Goal: Task Accomplishment & Management: Manage account settings

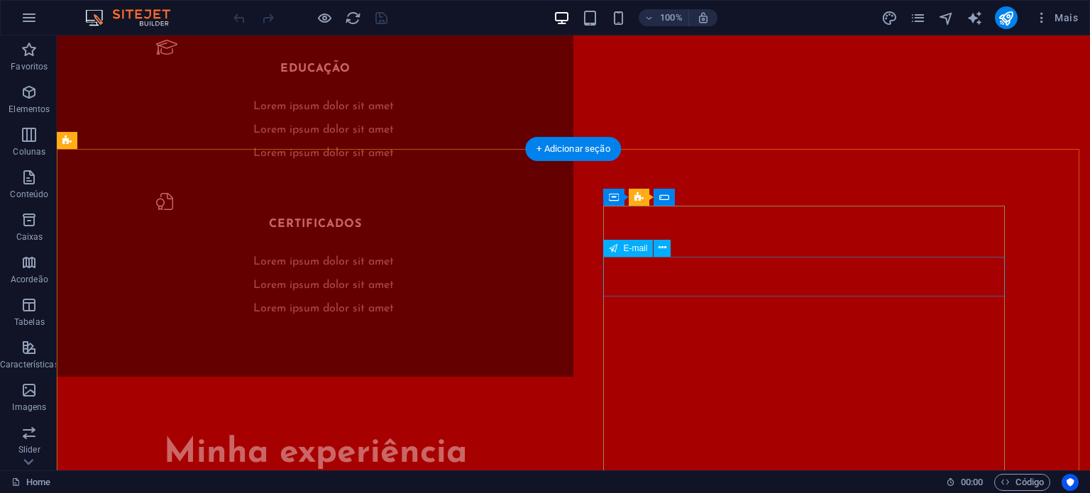
scroll to position [2567, 0]
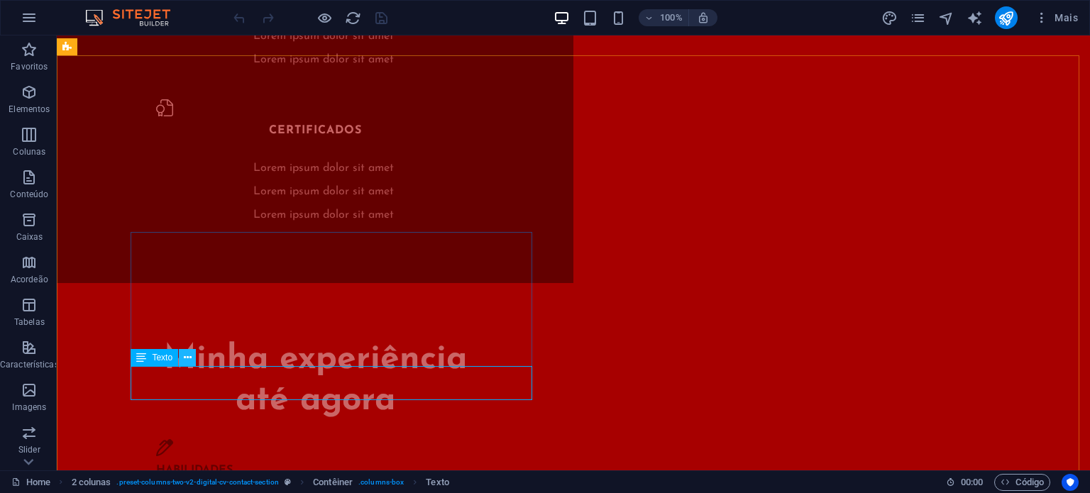
click at [186, 355] on icon at bounding box center [188, 357] width 8 height 15
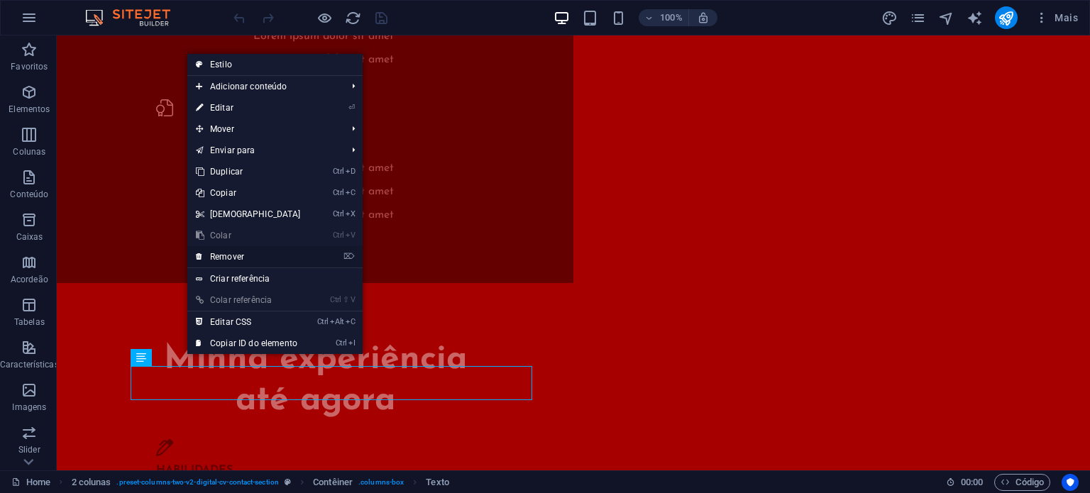
click at [218, 260] on link "⌦ Remover" at bounding box center [248, 256] width 122 height 21
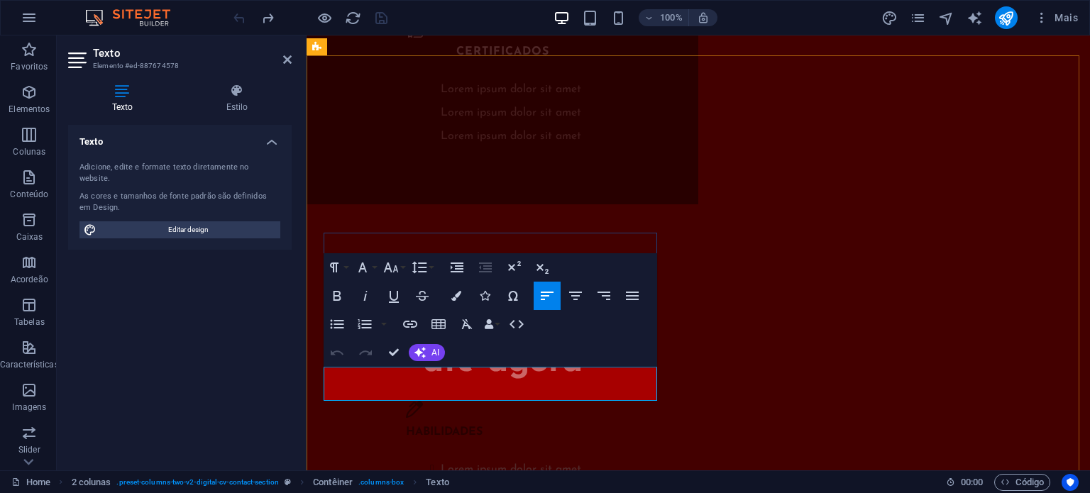
scroll to position [2610, 0]
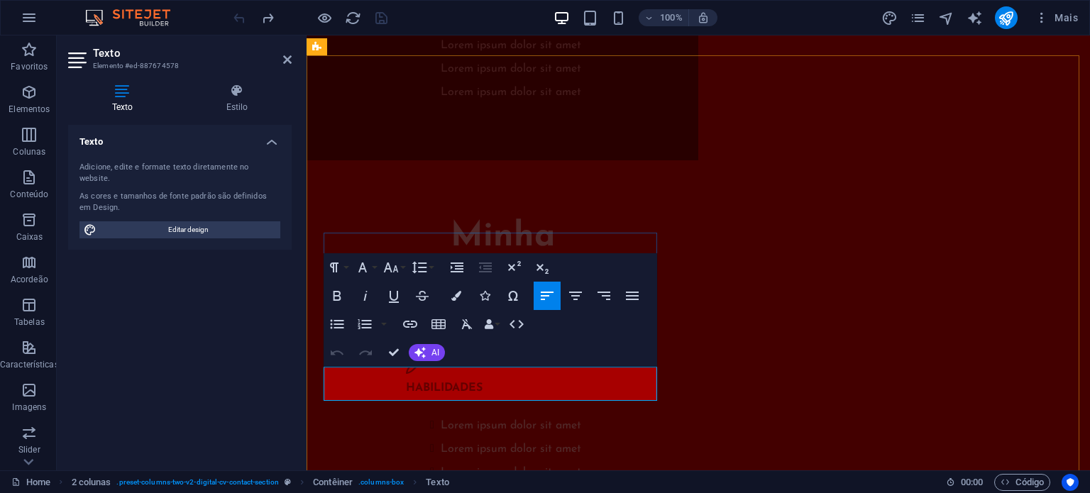
copy span "Lorem ipsum dolor sit amet, consectetur adipiscing elit, sed do eiusmod tempor …"
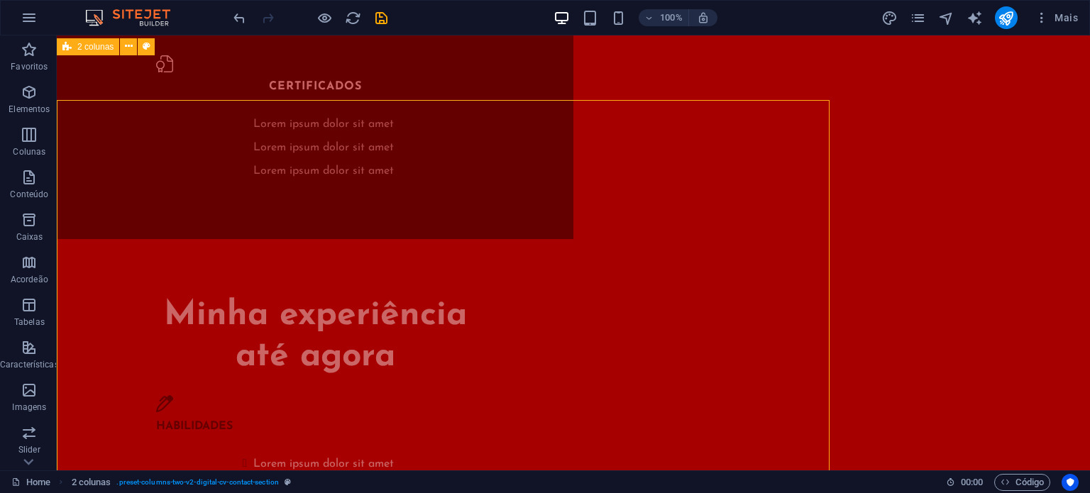
scroll to position [2567, 0]
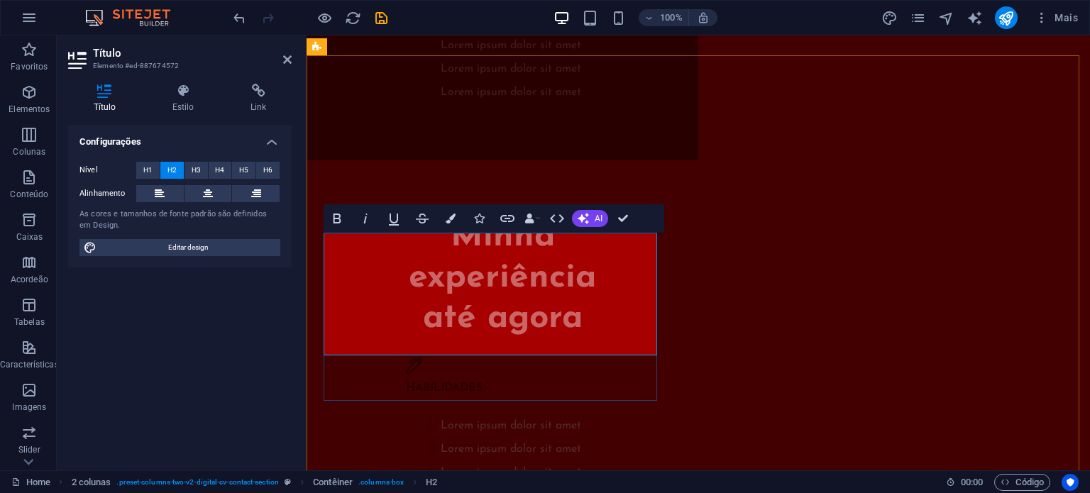
drag, startPoint x: 621, startPoint y: 330, endPoint x: 494, endPoint y: 295, distance: 131.6
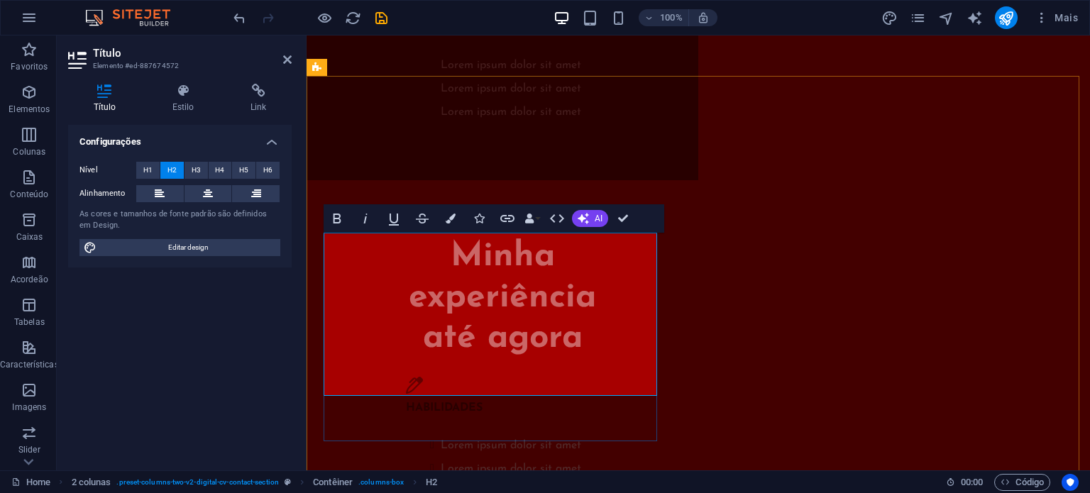
drag, startPoint x: 623, startPoint y: 380, endPoint x: 328, endPoint y: 252, distance: 321.8
copy span "Interessado em subir de nível comigo? Entre em contato!"
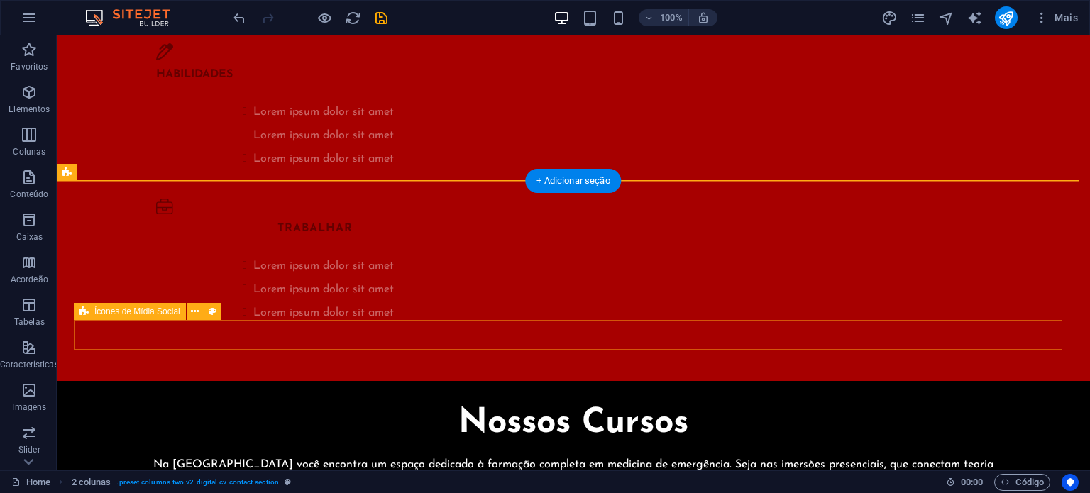
scroll to position [2992, 0]
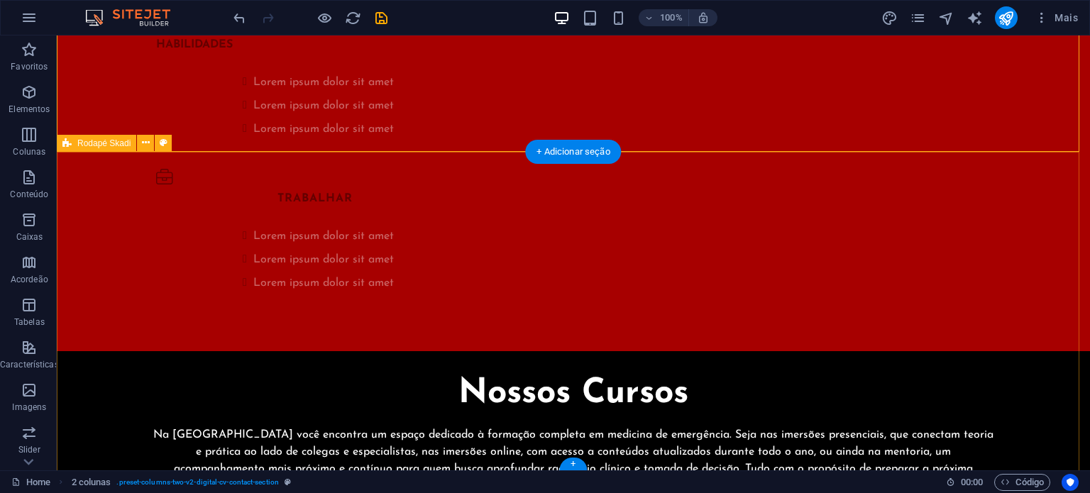
select select "px"
select select "footer"
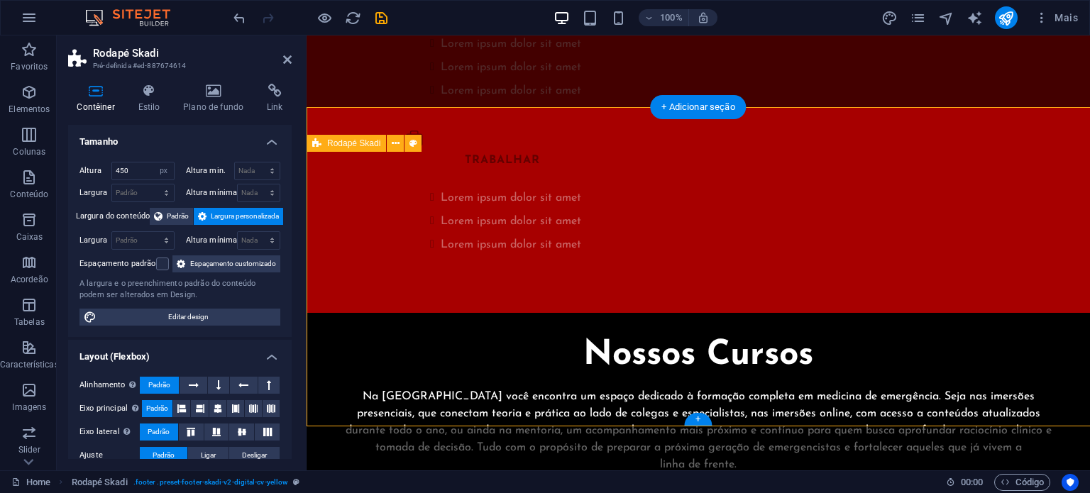
scroll to position [3036, 0]
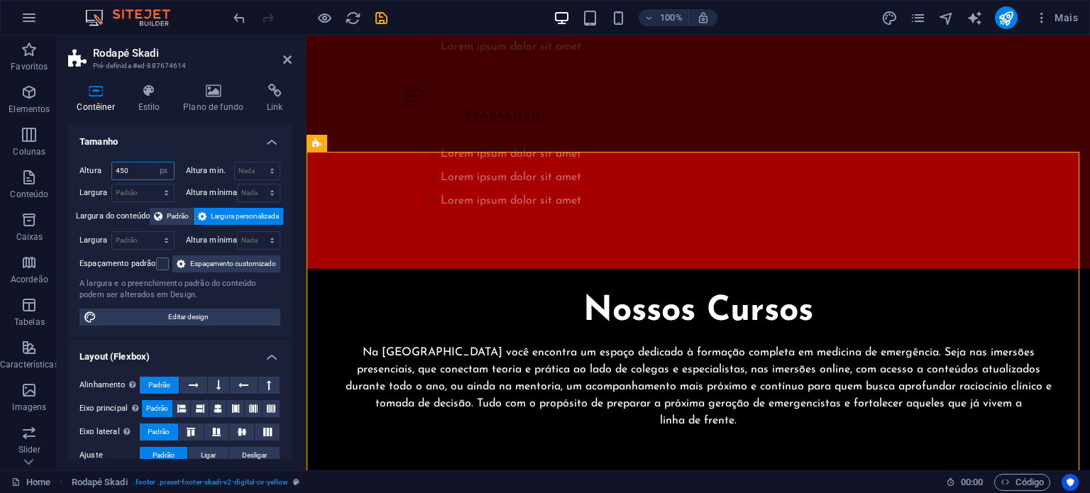
click at [128, 162] on input "450" at bounding box center [143, 170] width 62 height 17
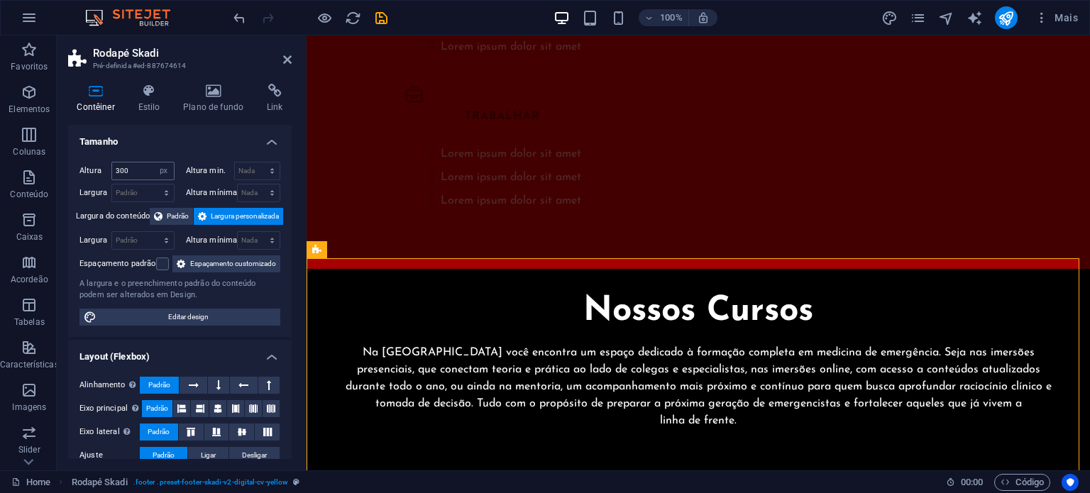
scroll to position [2930, 0]
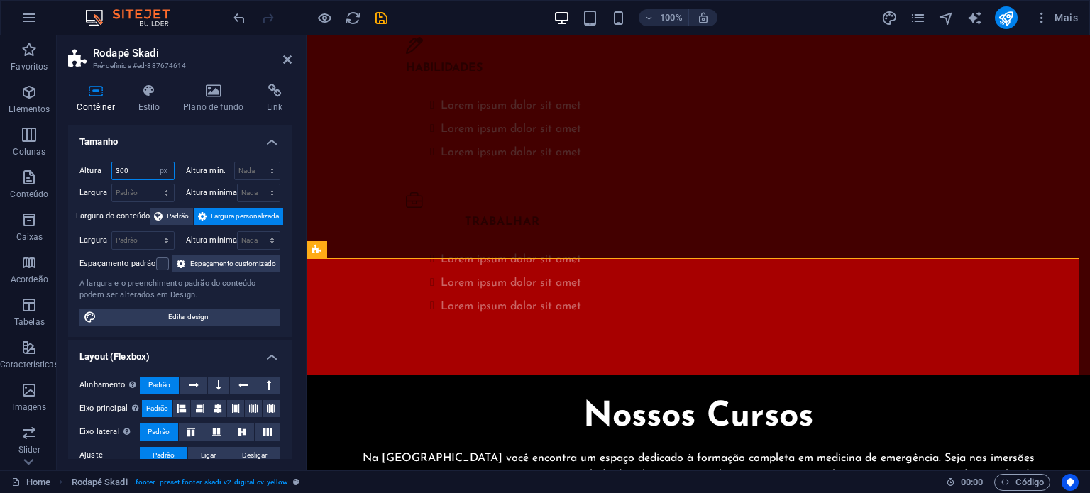
click at [123, 176] on input "300" at bounding box center [143, 170] width 62 height 17
type input "400"
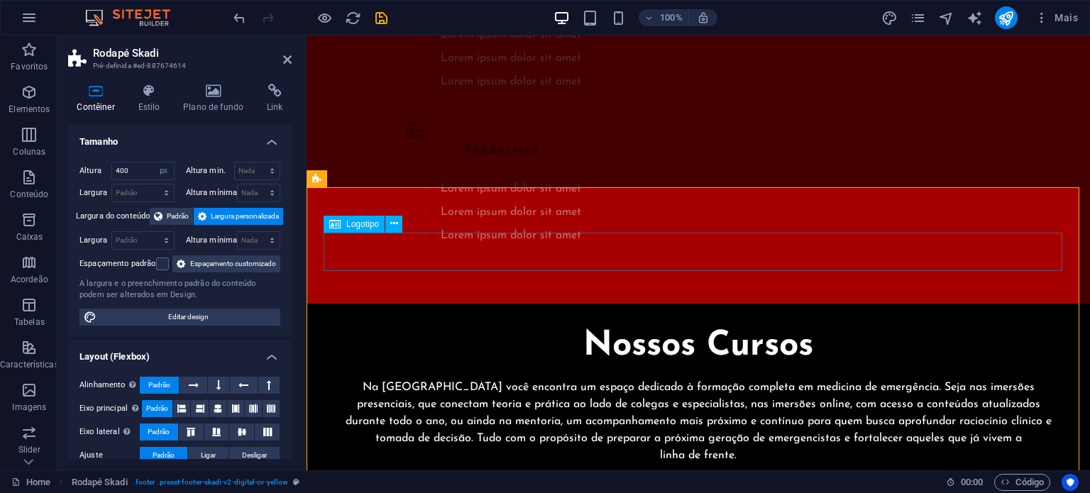
select select "px"
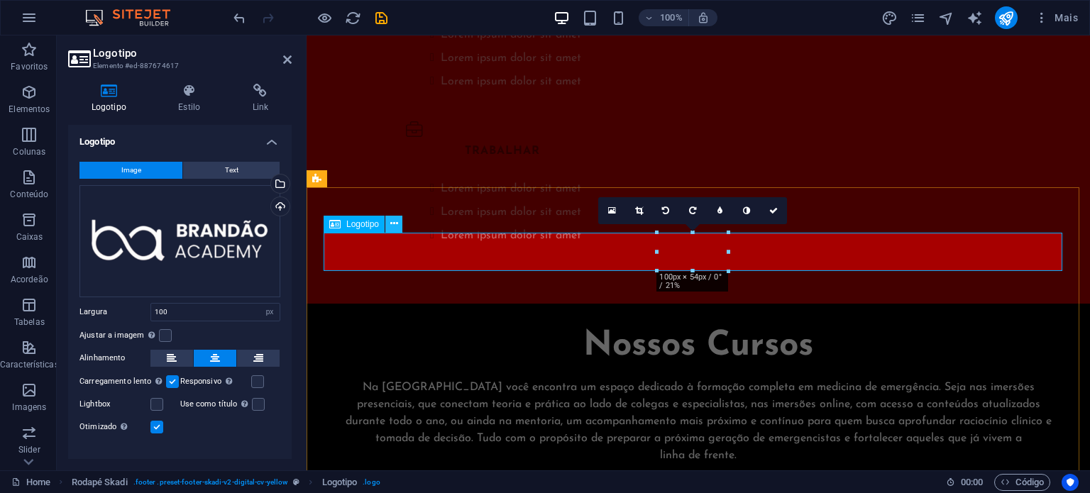
click at [394, 226] on icon at bounding box center [394, 223] width 8 height 15
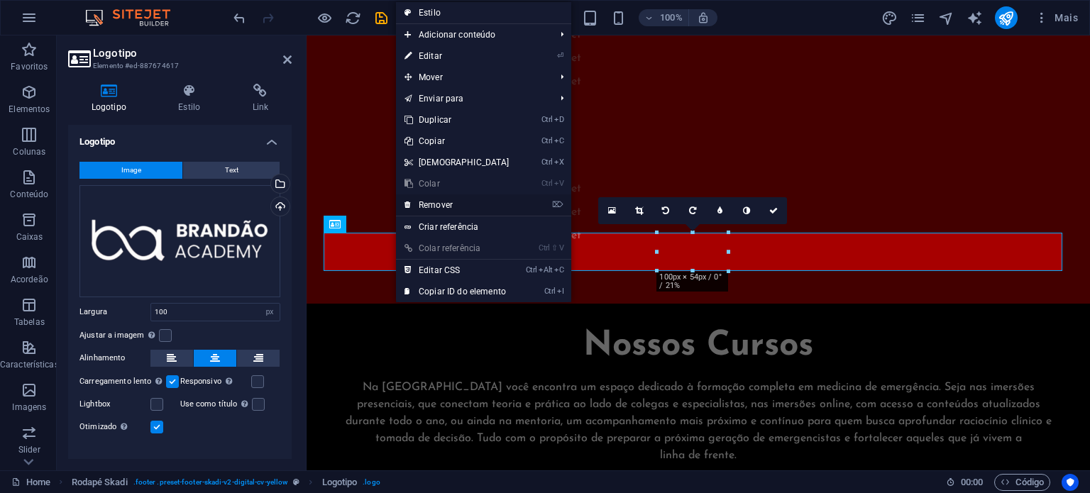
click at [433, 201] on link "⌦ Remover" at bounding box center [457, 204] width 122 height 21
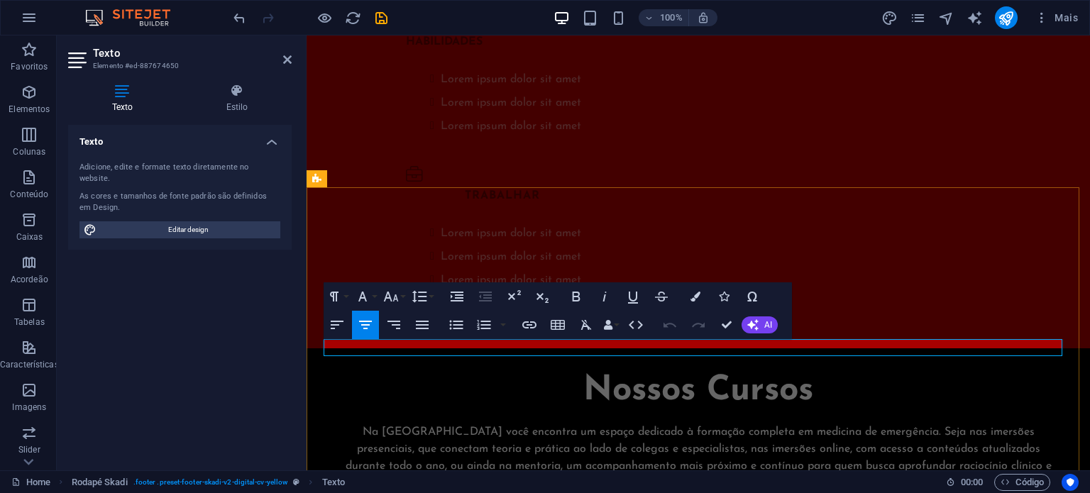
scroll to position [3001, 0]
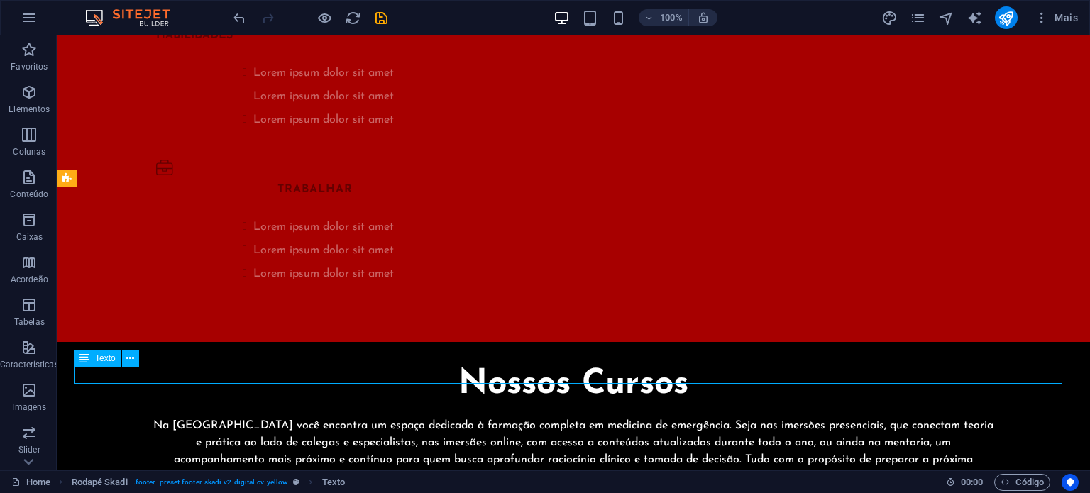
scroll to position [2957, 0]
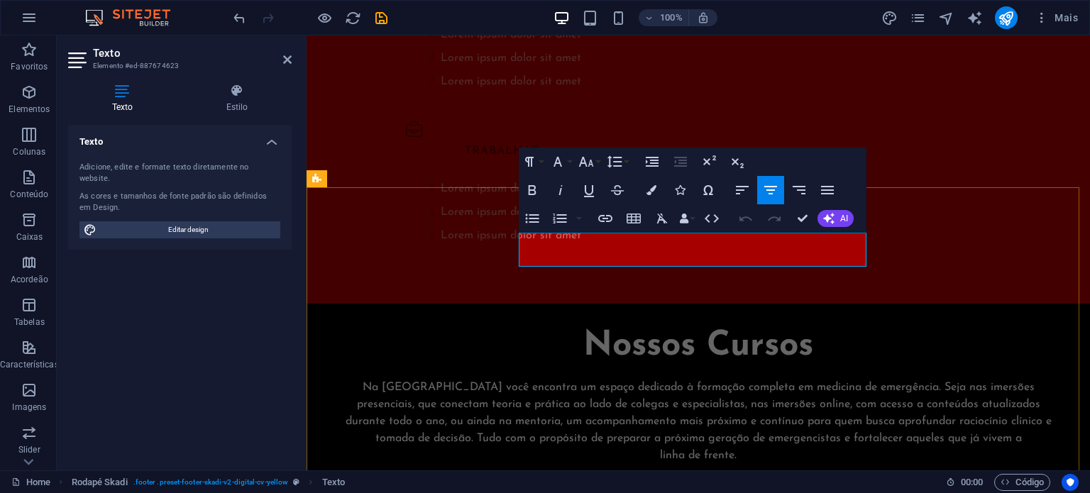
copy span "Lorem ipsum dolor sit amet, consectetur adipiscing elit. Consectetur auctor id …"
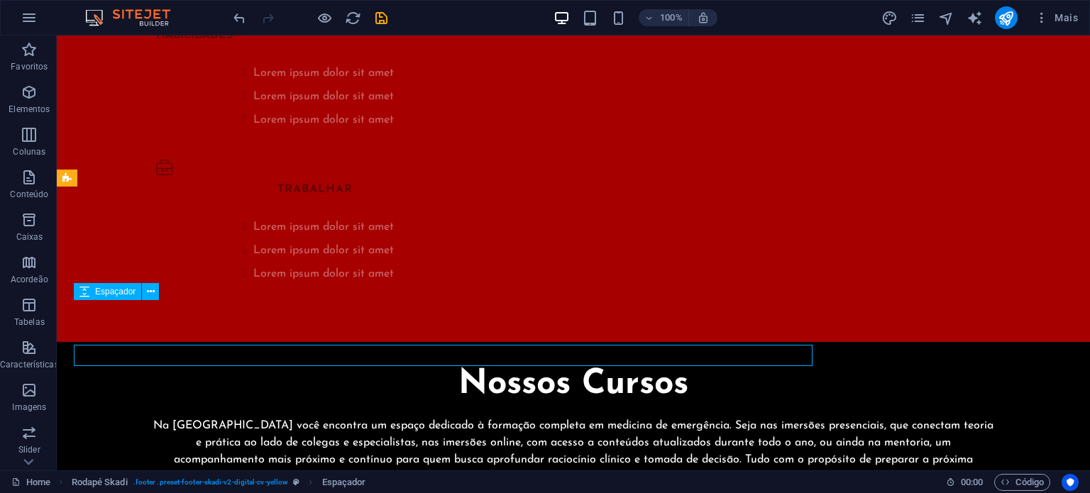
scroll to position [2957, 0]
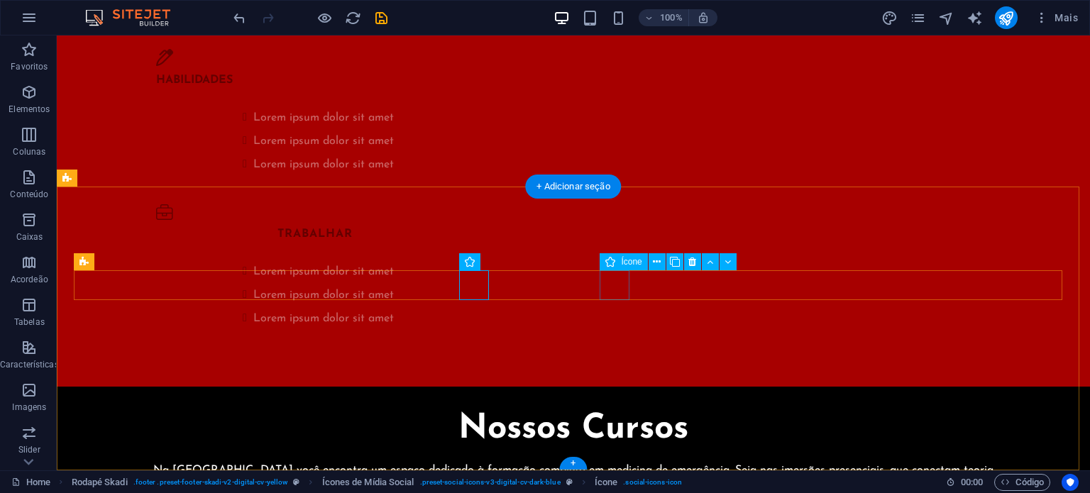
select select "xMidYMid"
select select "px"
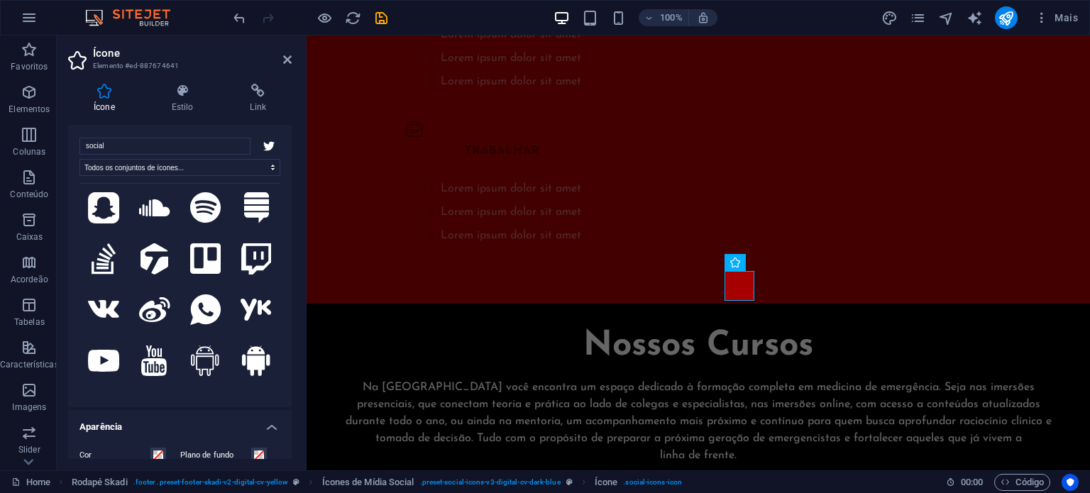
scroll to position [1362, 0]
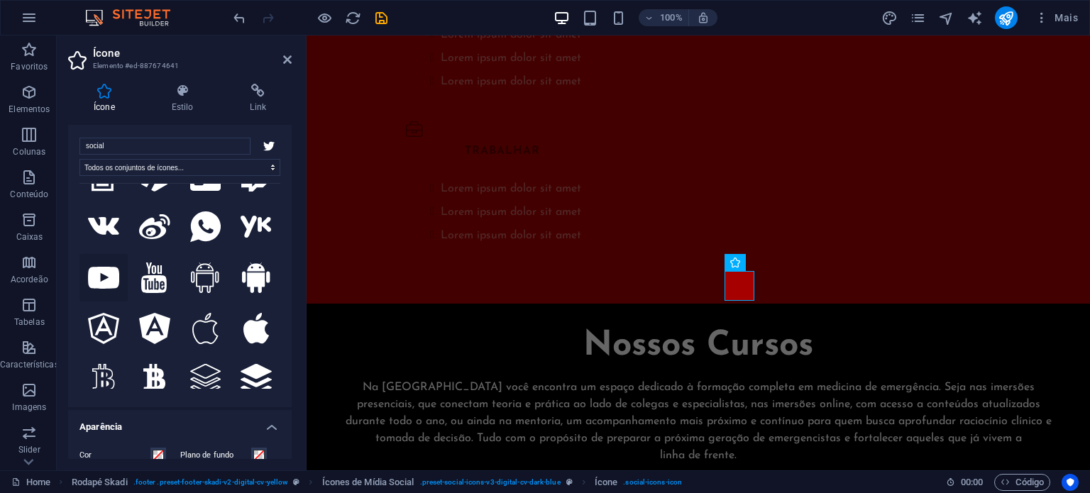
click at [94, 267] on icon at bounding box center [103, 278] width 31 height 22
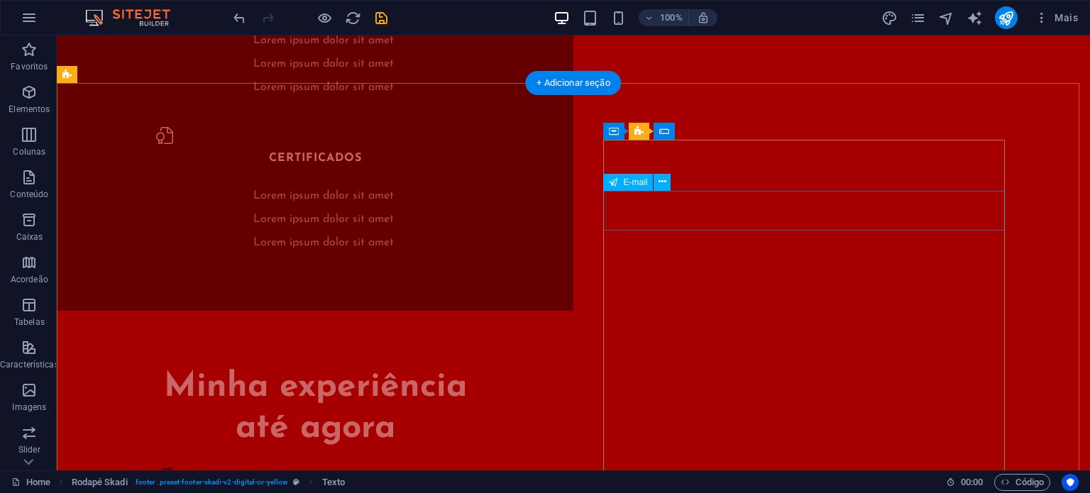
scroll to position [2537, 0]
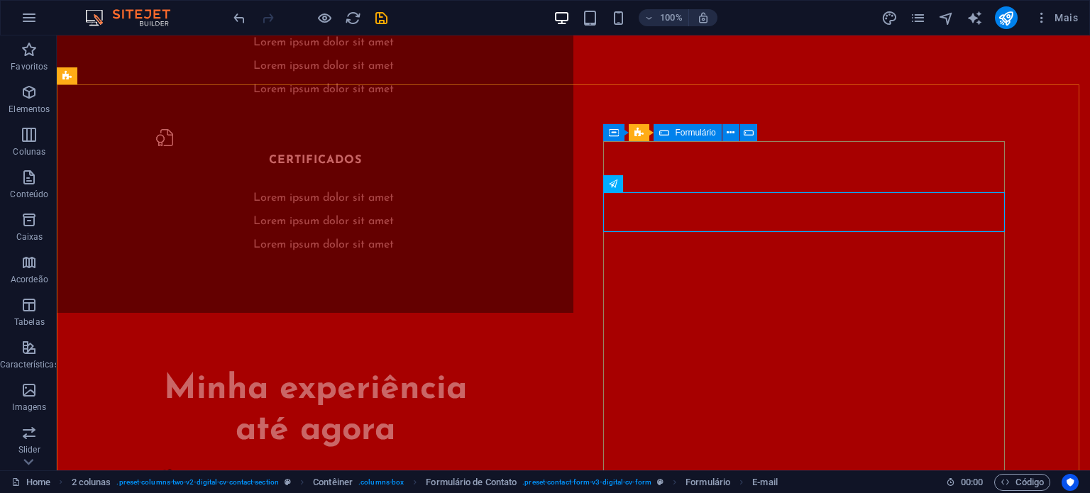
click at [680, 133] on span "Formulário" at bounding box center [695, 132] width 40 height 9
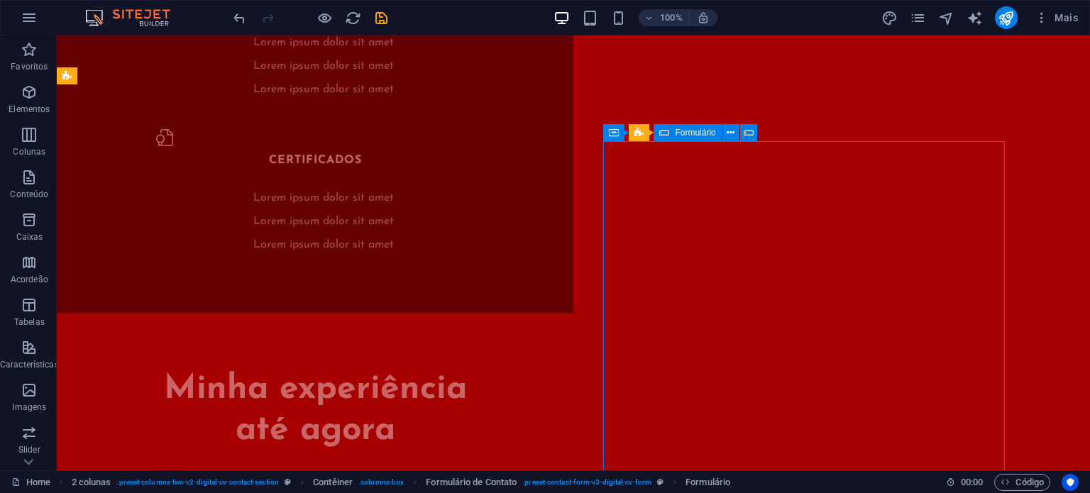
click at [680, 133] on span "Formulário" at bounding box center [695, 132] width 40 height 9
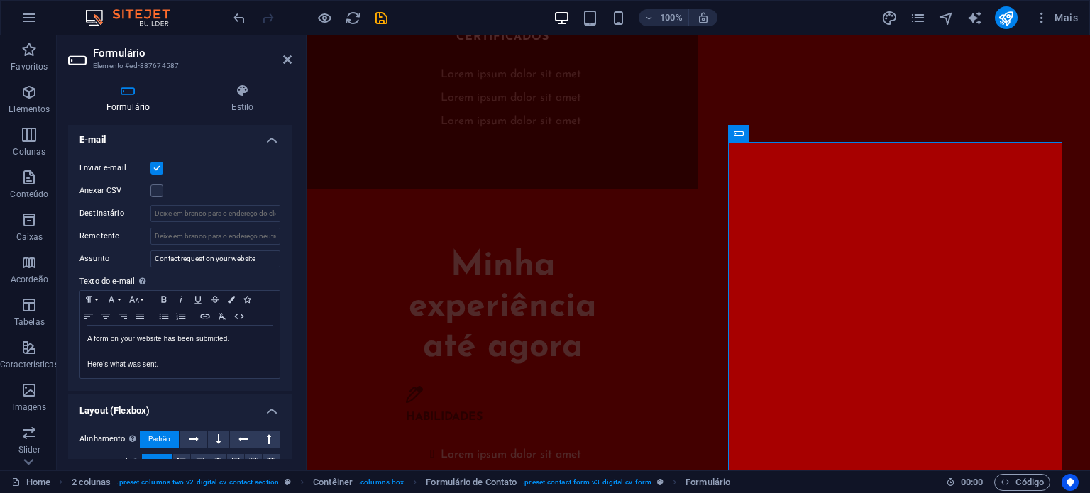
scroll to position [382, 0]
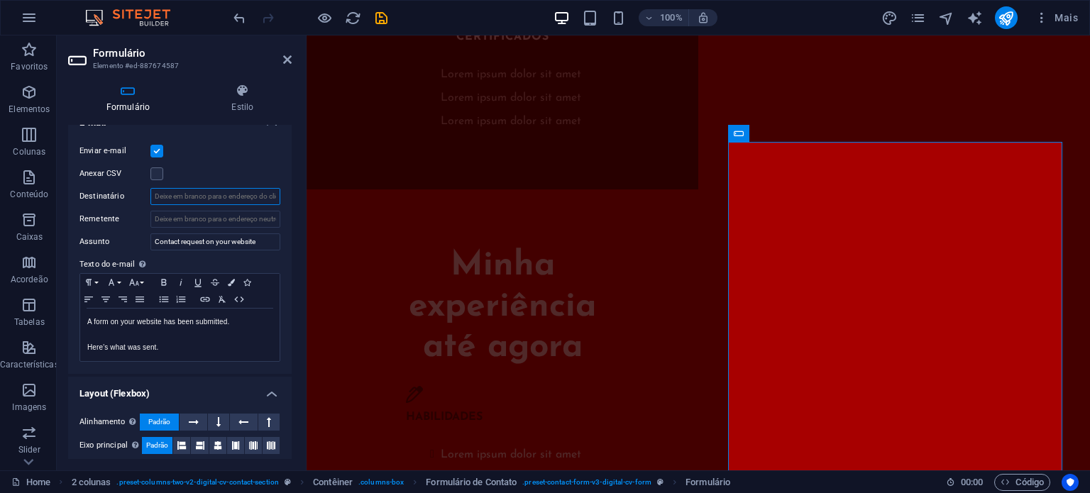
click at [206, 195] on input "Destinatário" at bounding box center [215, 196] width 130 height 17
click at [180, 212] on input "Remetente" at bounding box center [215, 219] width 130 height 17
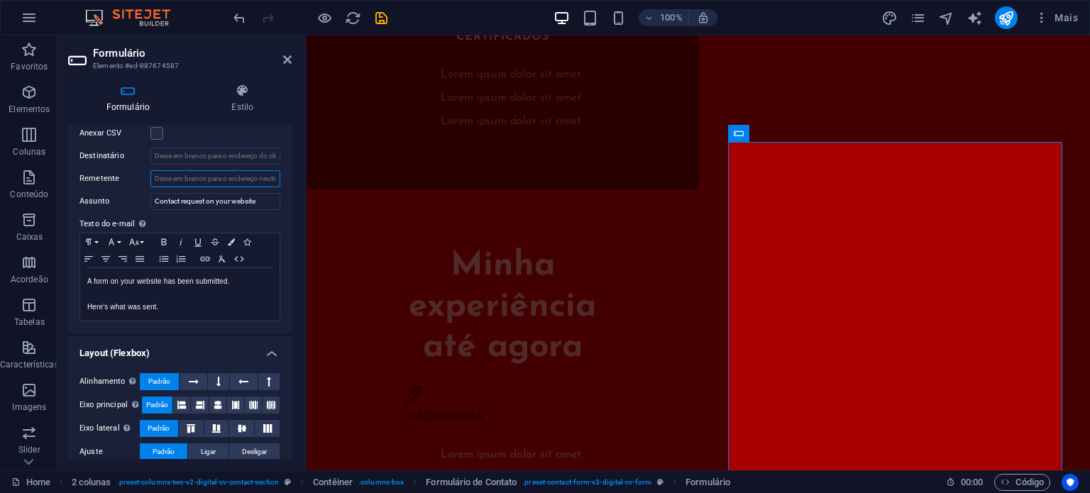
scroll to position [458, 0]
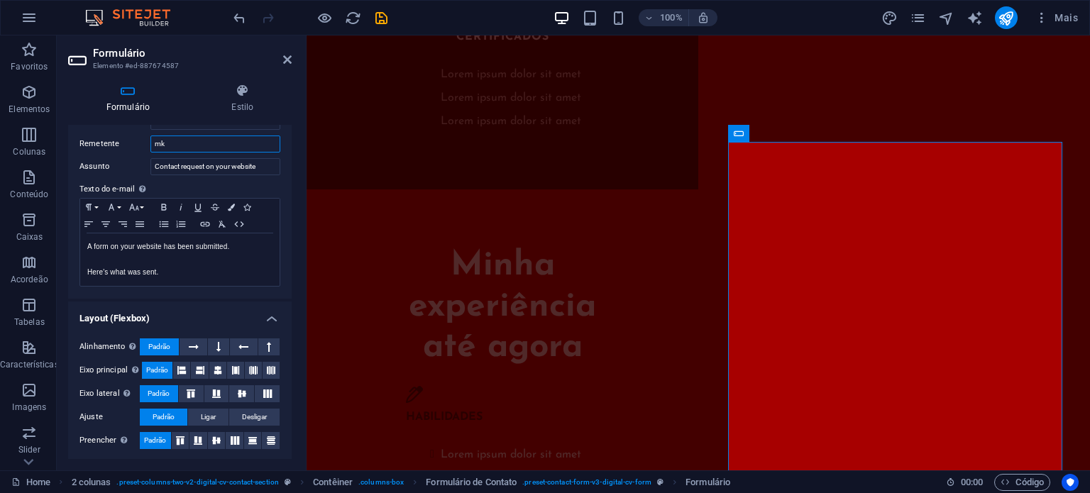
type input "m"
type input "contato@brandaoacademy.com.br"
click at [208, 170] on input "Contact request on your website" at bounding box center [215, 166] width 130 height 17
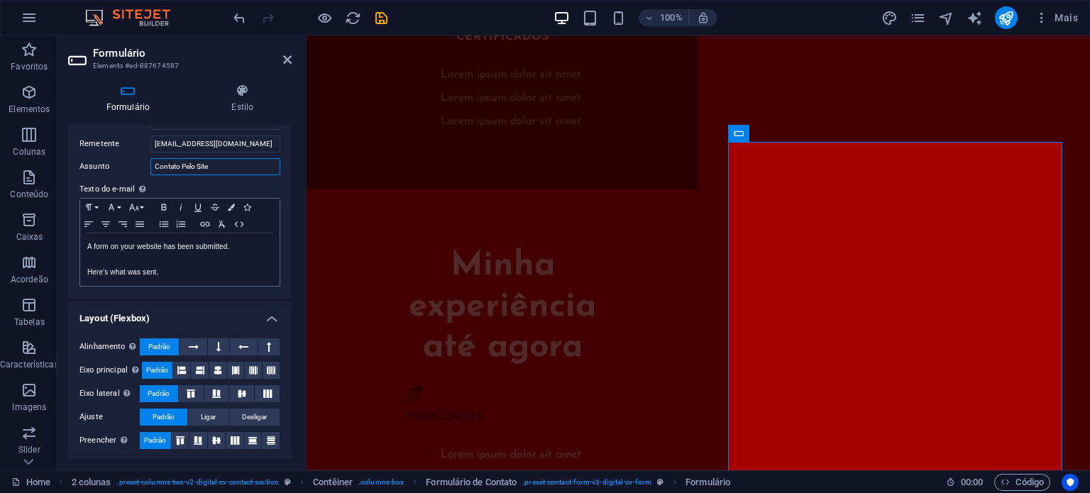
type input "Contato Pelo Site"
drag, startPoint x: 173, startPoint y: 269, endPoint x: 139, endPoint y: 269, distance: 34.0
click at [139, 269] on p "Here's what was sent." at bounding box center [179, 272] width 185 height 13
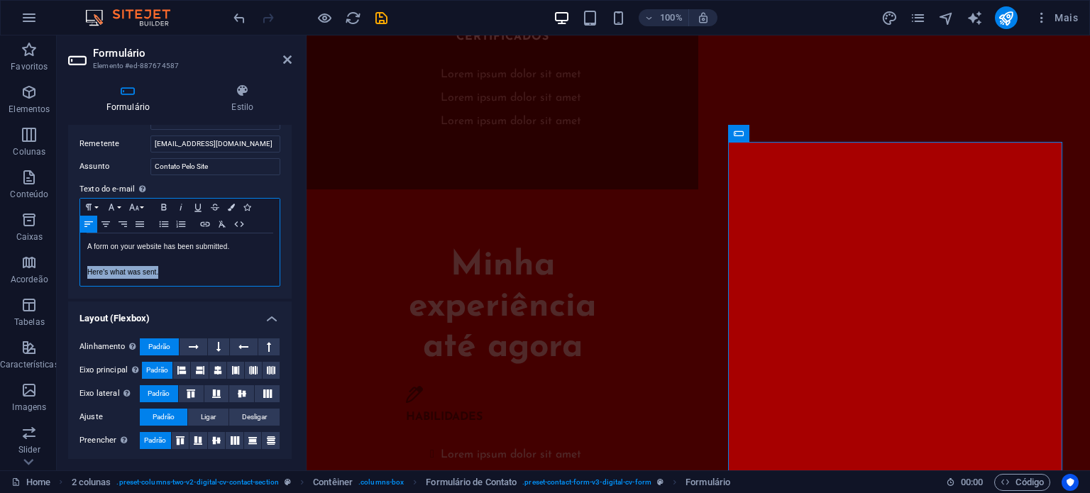
click at [139, 269] on p "Here's what was sent." at bounding box center [179, 272] width 185 height 13
click at [164, 269] on p "Here's what was sent." at bounding box center [179, 272] width 185 height 13
drag, startPoint x: 164, startPoint y: 269, endPoint x: 72, endPoint y: 240, distance: 96.7
click at [72, 240] on div "Enviar e-mail Anexar CSV Destinatário Remetente contato@brandaoacademy.com.br A…" at bounding box center [179, 177] width 223 height 243
copy div "A form on your website has been submitted. Here's what was sent."
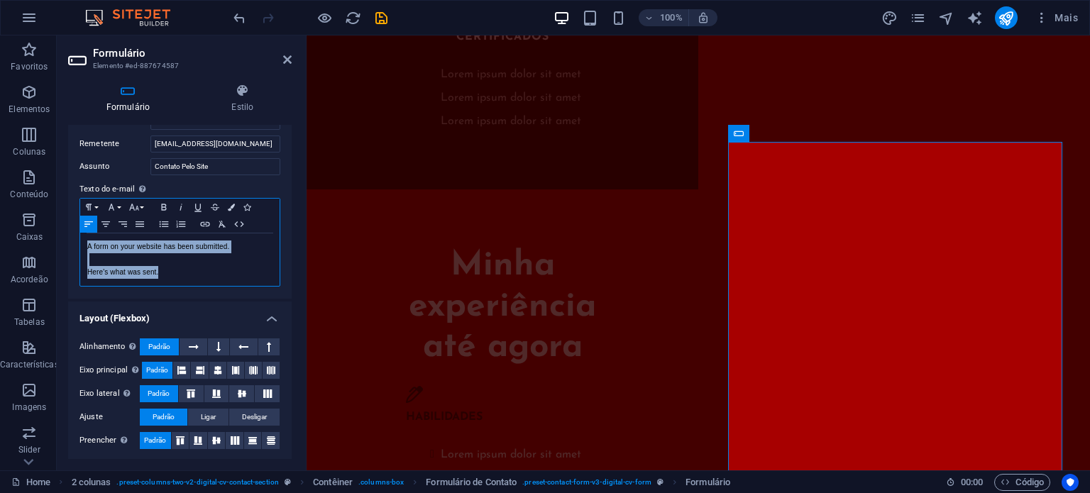
click at [180, 260] on p at bounding box center [179, 259] width 185 height 13
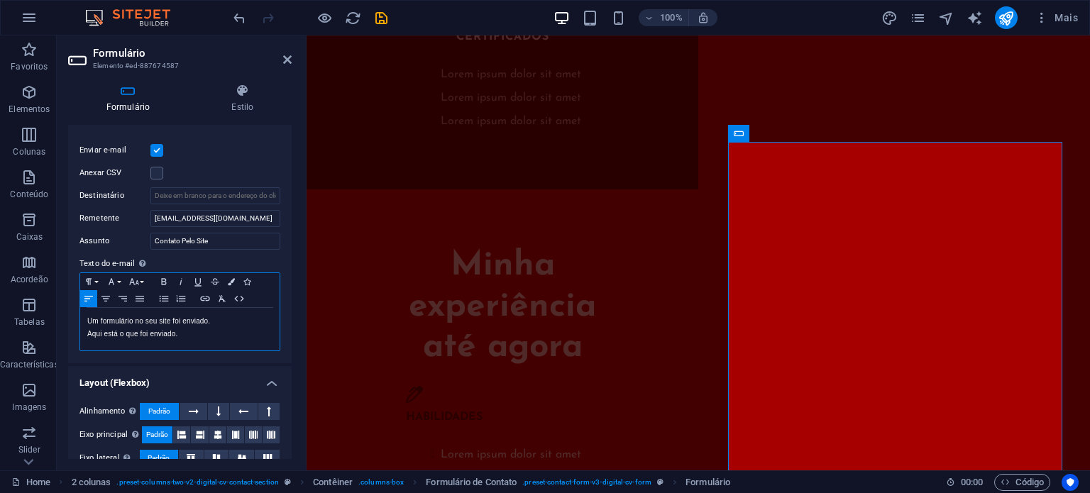
scroll to position [382, 0]
click at [179, 198] on input "Destinatário" at bounding box center [215, 196] width 130 height 17
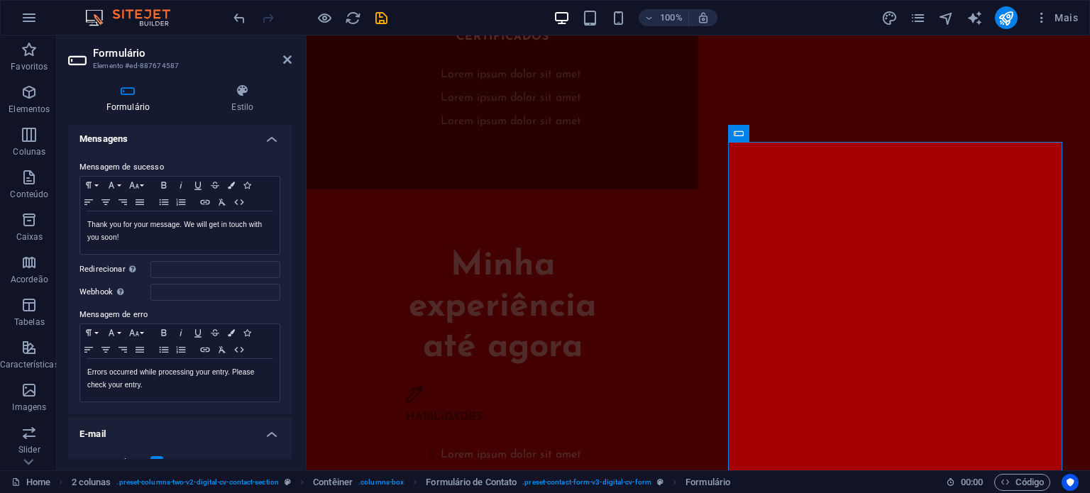
scroll to position [70, 0]
type input "mkt@contabilbrandao.com.br"
click at [145, 231] on p "Thank you for your message. We will get in touch with you soon!" at bounding box center [179, 232] width 185 height 26
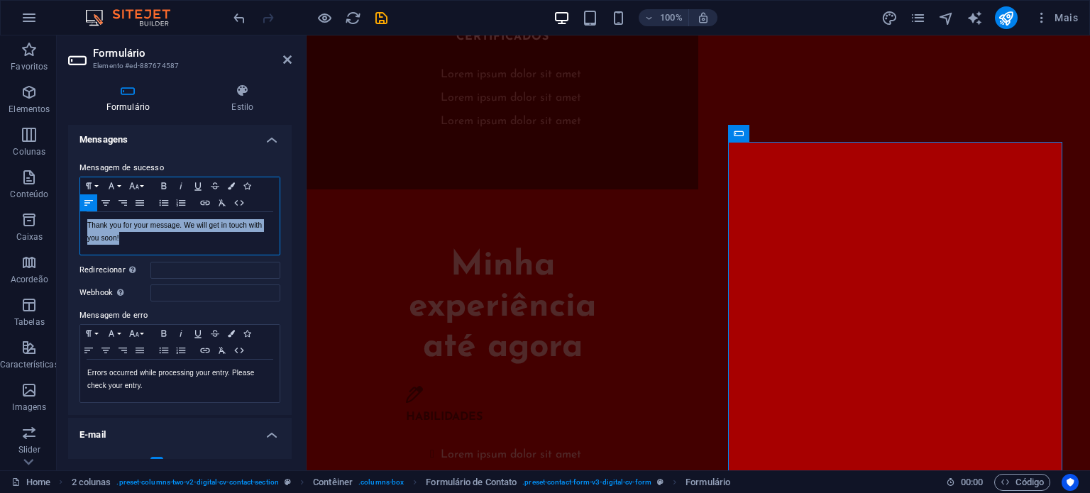
click at [145, 231] on p "Thank you for your message. We will get in touch with you soon!" at bounding box center [179, 232] width 185 height 26
copy p "Thank you for your message. We will get in touch with you soon!"
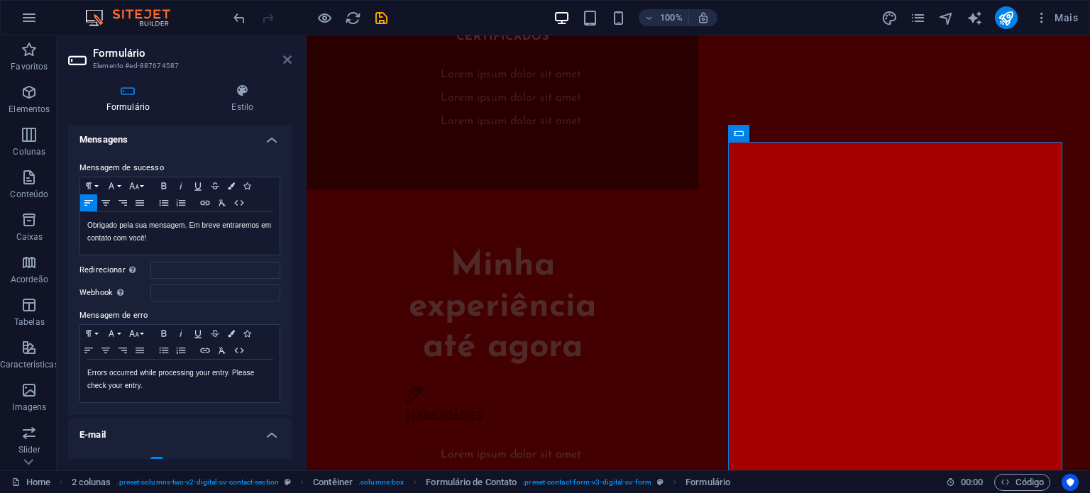
click at [287, 57] on icon at bounding box center [287, 59] width 9 height 11
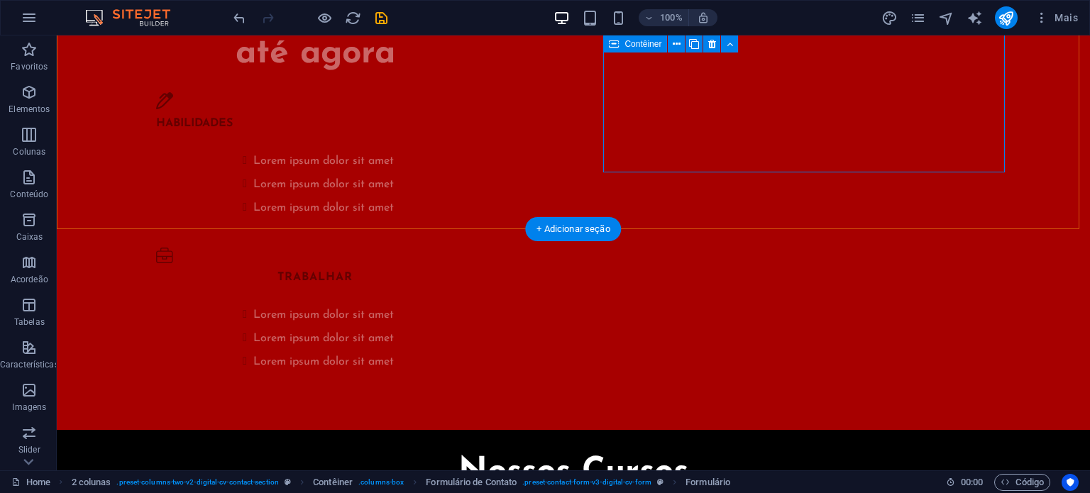
scroll to position [2914, 0]
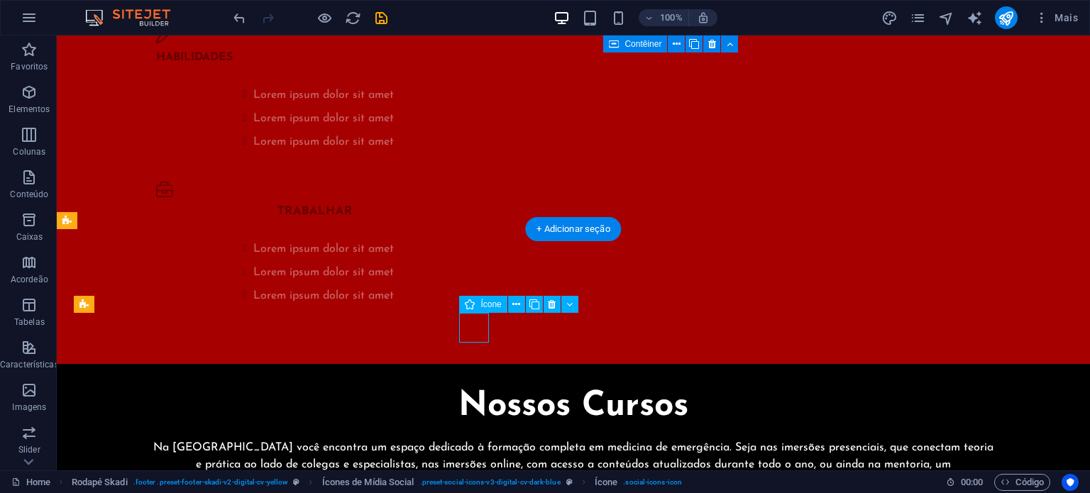
select select "xMidYMid"
select select "px"
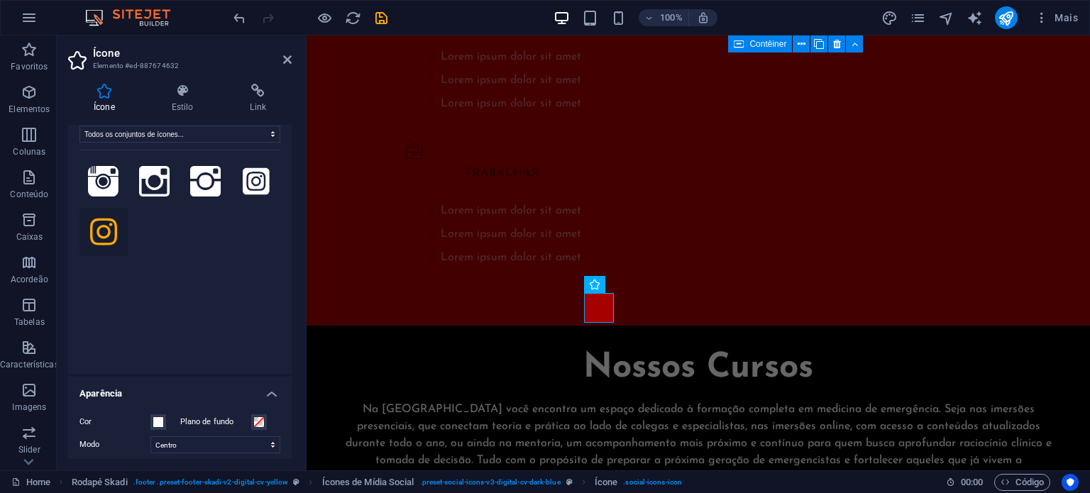
scroll to position [0, 0]
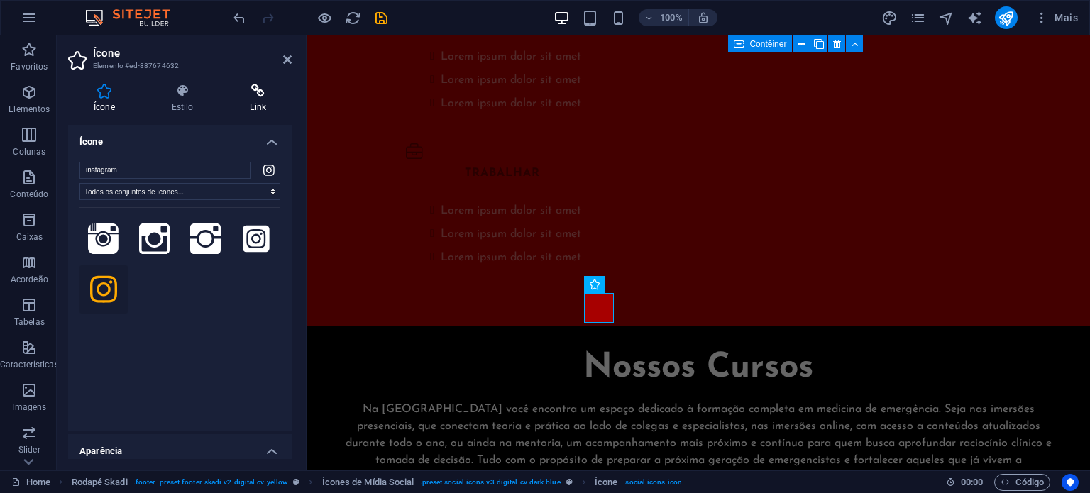
click at [253, 93] on icon at bounding box center [257, 91] width 67 height 14
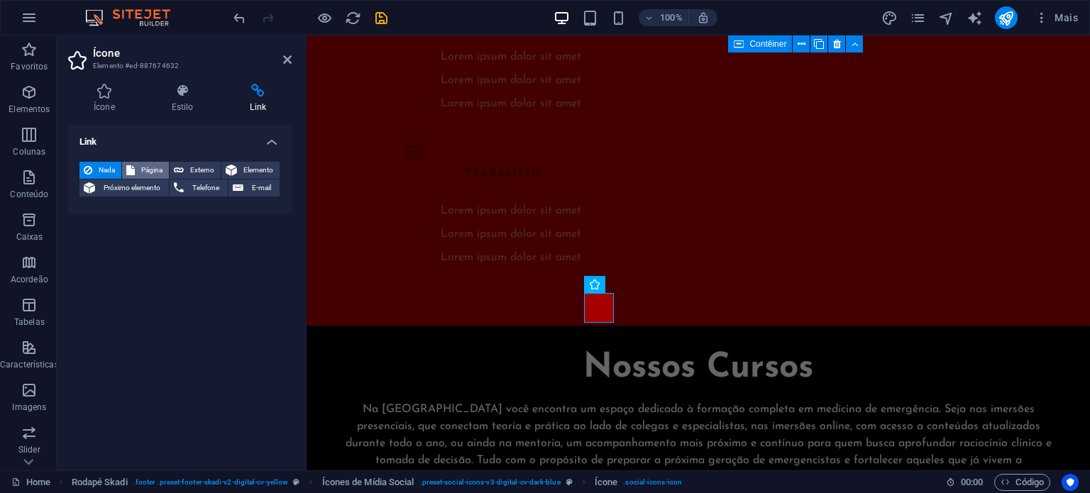
click at [156, 172] on span "Página" at bounding box center [152, 170] width 26 height 17
select select
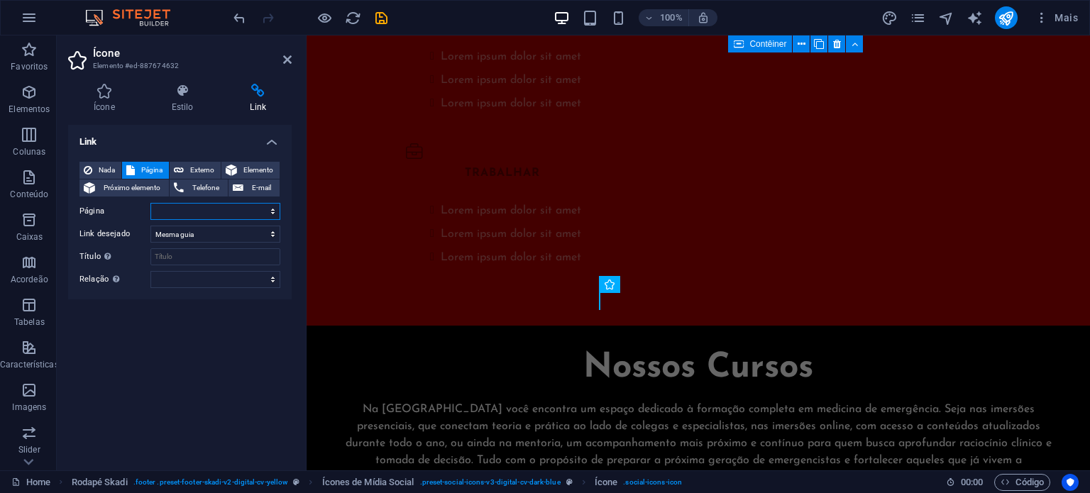
click at [202, 212] on select "Home Test Test 1" at bounding box center [215, 211] width 130 height 17
click at [209, 170] on span "Externo" at bounding box center [202, 170] width 28 height 17
select select "blank"
paste input "https://www.instagram.com/dr.rodrigobrandaoneto/"
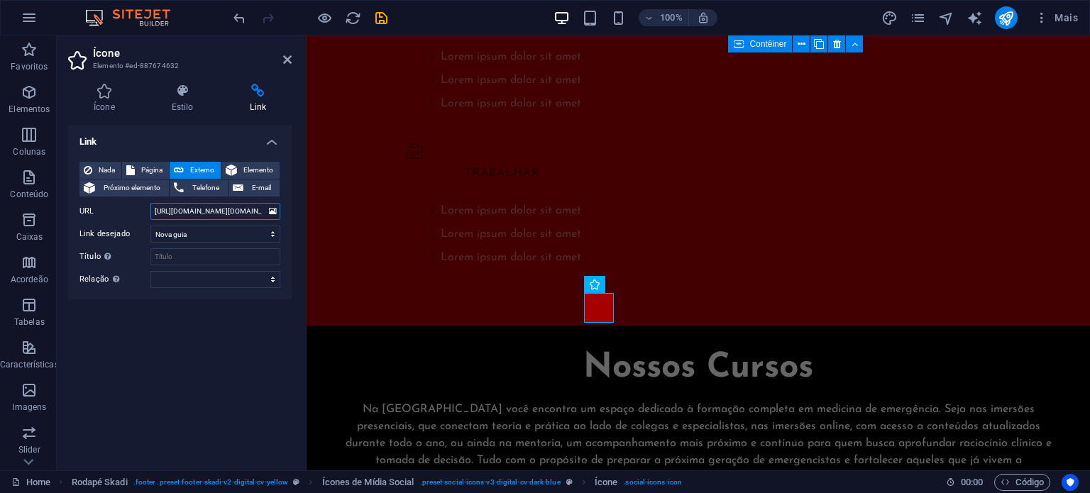
scroll to position [0, 56]
type input "https://www.instagram.com/dr.rodrigobrandaoneto/"
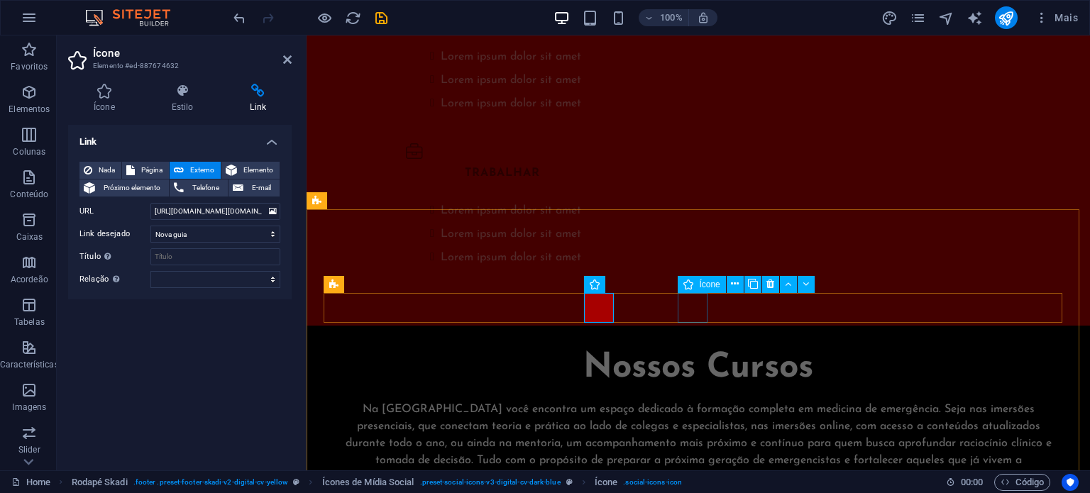
select select "xMidYMid"
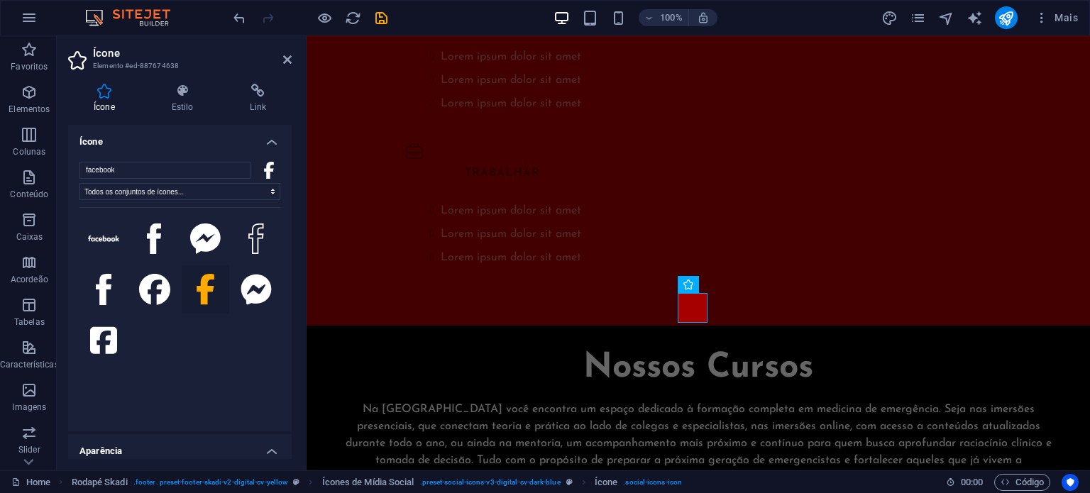
click at [269, 116] on div "Ícone Estilo Link Ícone facebook Todos os conjuntos de ícones... IcoFont Ionico…" at bounding box center [179, 271] width 223 height 375
click at [264, 94] on icon at bounding box center [257, 91] width 67 height 14
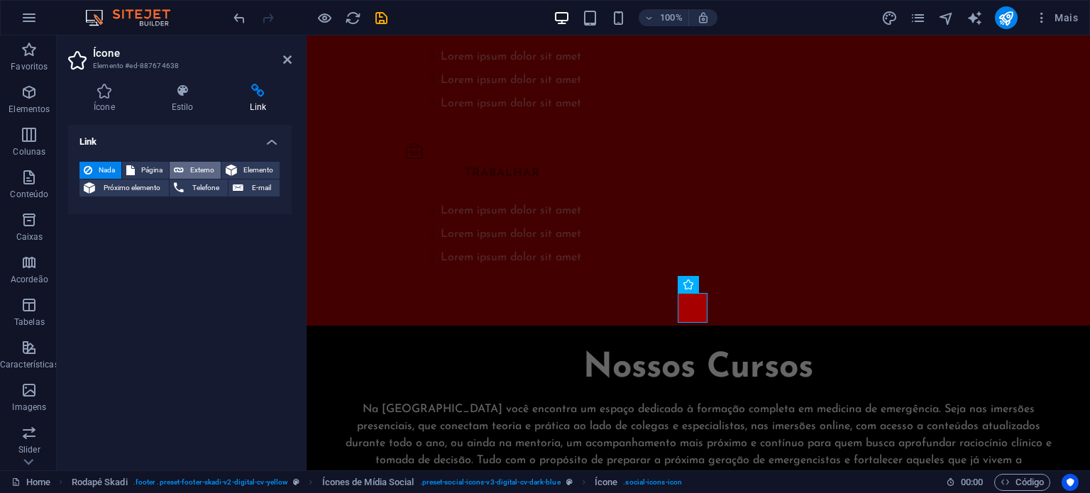
click at [216, 165] on span "Externo" at bounding box center [202, 170] width 28 height 17
select select "blank"
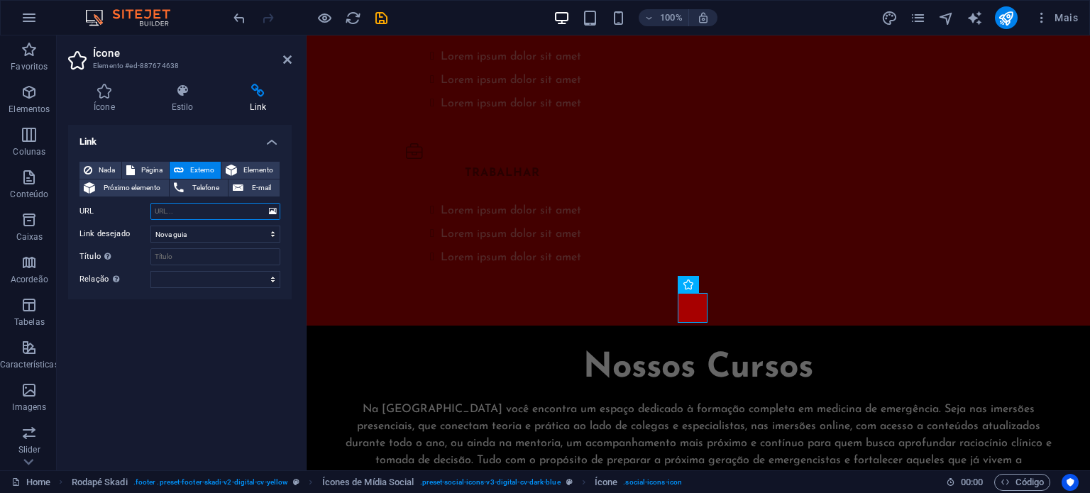
paste input "https://www.facebook.com/BrandaoAcademy?locale=pt_BR"
type input "https://www.facebook.com/BrandaoAcademy?locale=pt_BR"
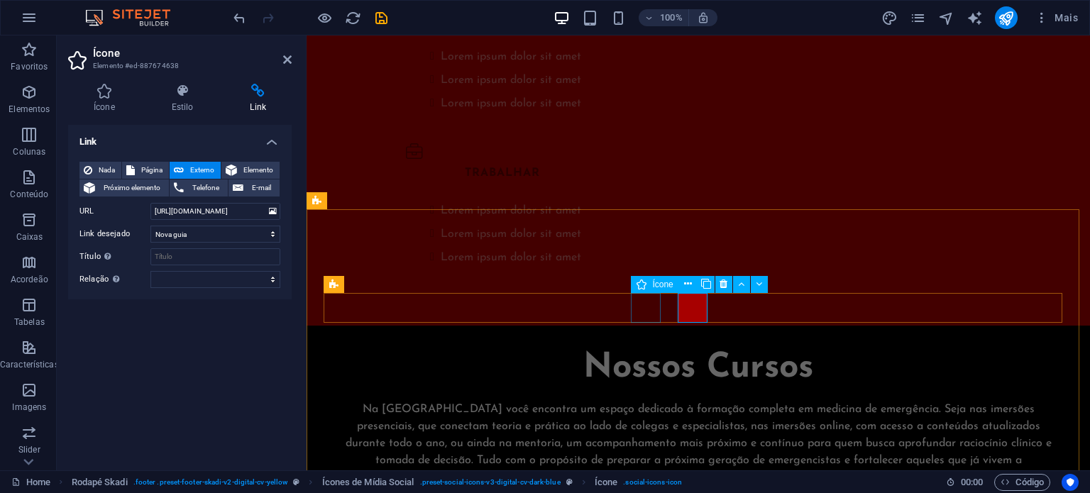
select select "xMidYMid"
select select "px"
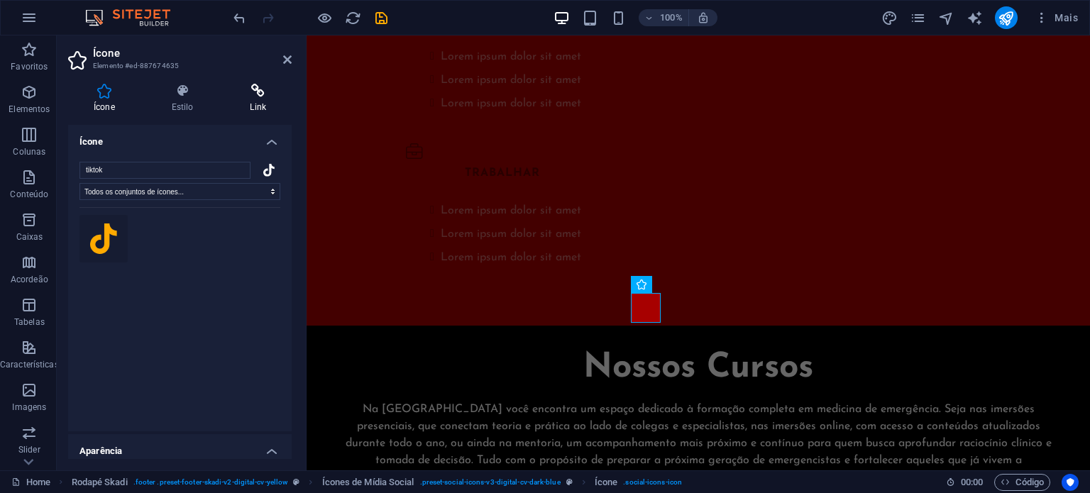
click at [259, 107] on h4 "Link" at bounding box center [257, 99] width 67 height 30
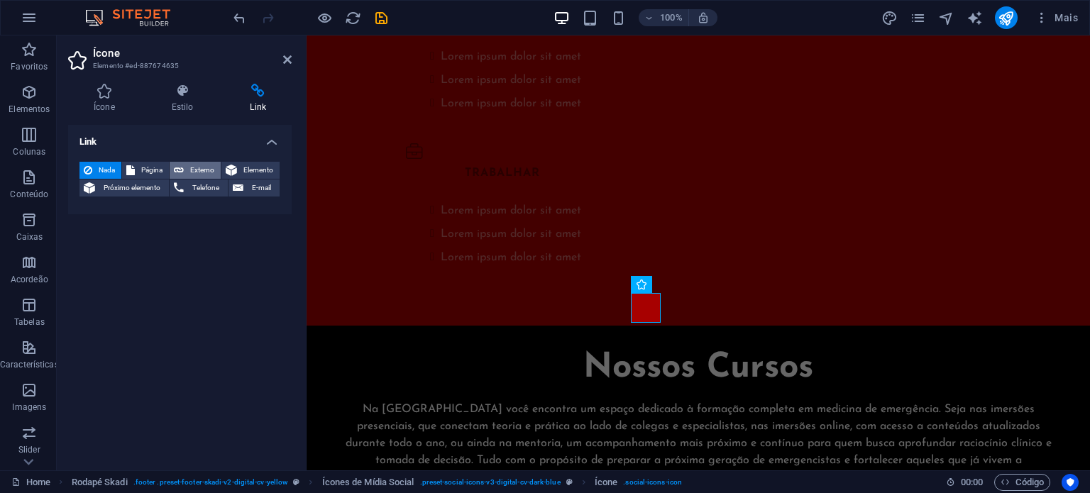
click at [202, 164] on span "Externo" at bounding box center [202, 170] width 28 height 17
select select "blank"
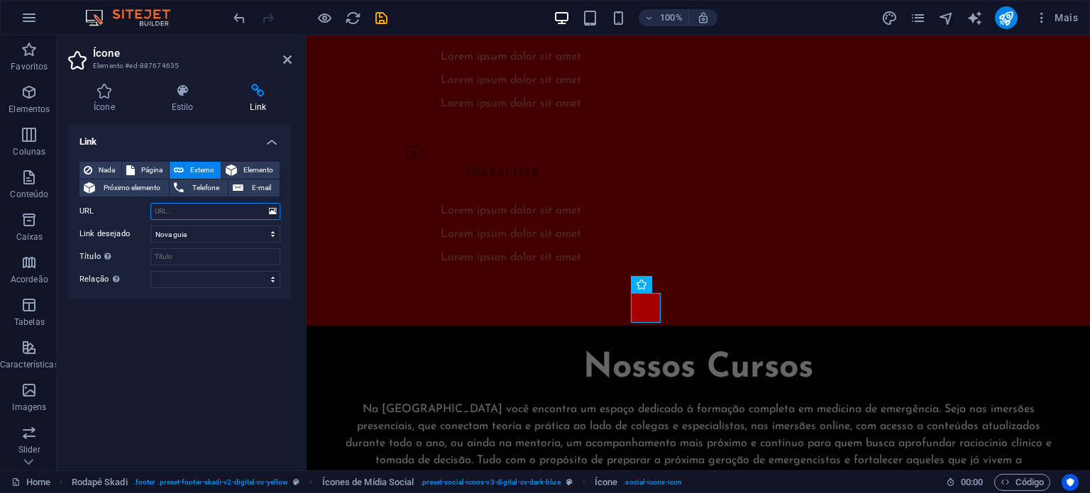
paste input "https://www.tiktok.com/@dr.rodrigobrandao"
type input "https://www.tiktok.com/@dr.rodrigobrandao"
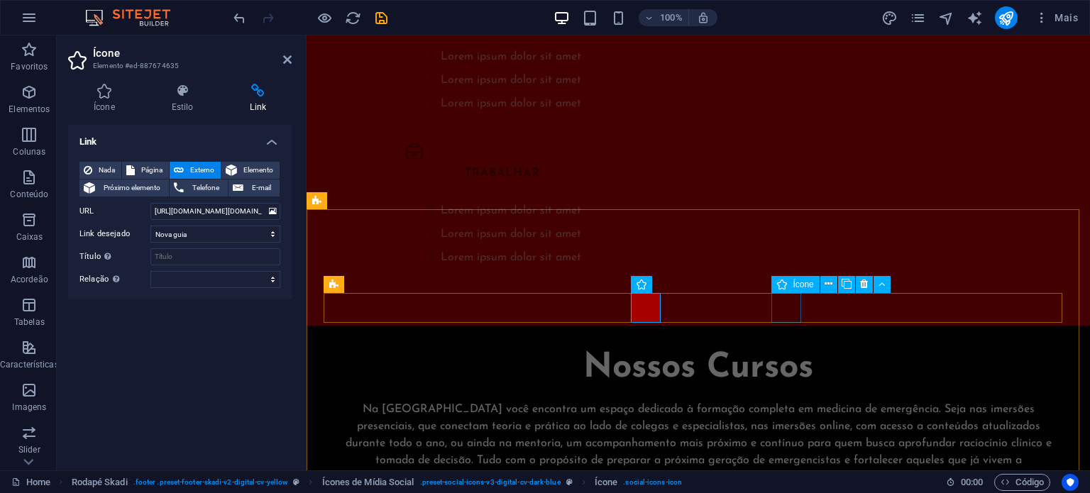
select select "xMidYMid"
select select "px"
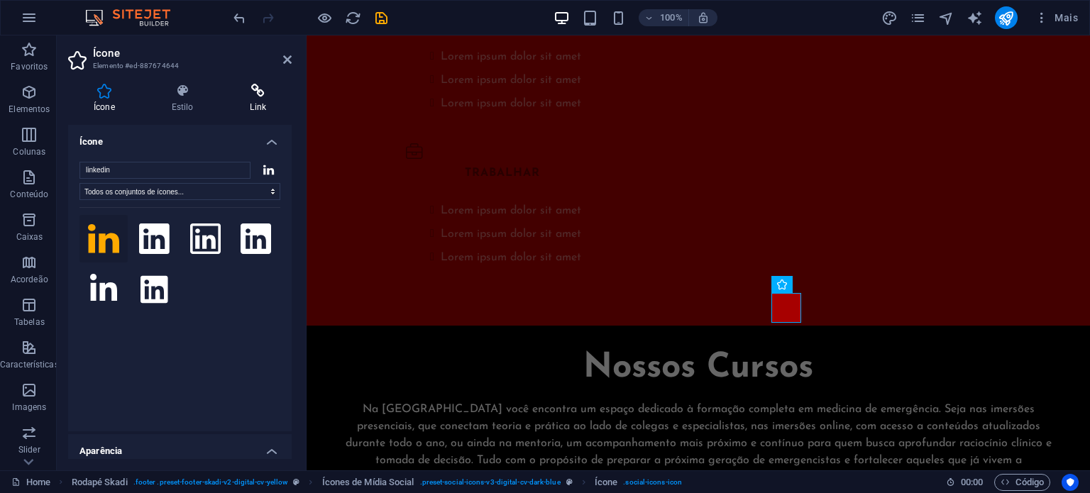
click at [251, 87] on icon at bounding box center [257, 91] width 67 height 14
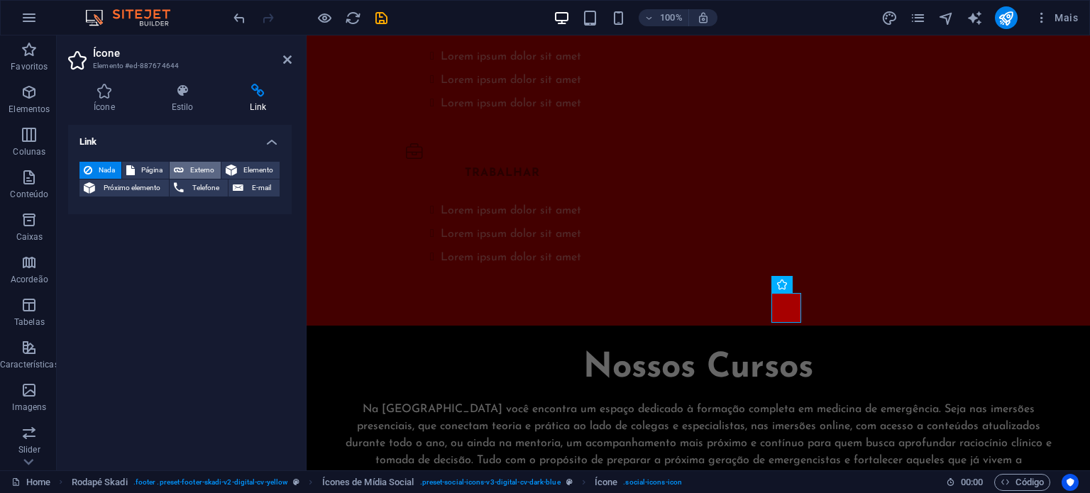
click at [197, 165] on span "Externo" at bounding box center [202, 170] width 28 height 17
select select "blank"
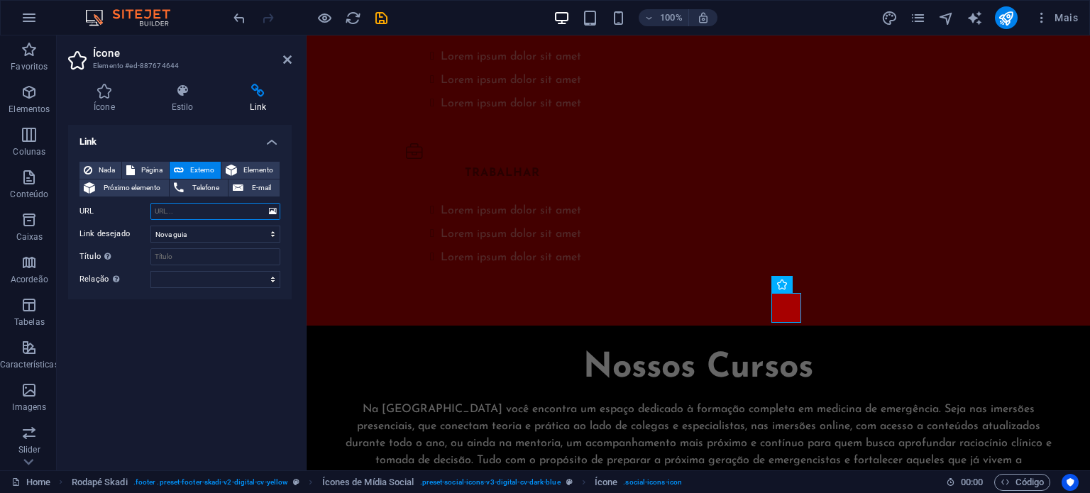
paste input "https://www.linkedin.com/in/rodrigo-brand%C3%A3o-2415131b/"
type input "https://www.linkedin.com/in/rodrigo-brand%C3%A3o-2415131b/"
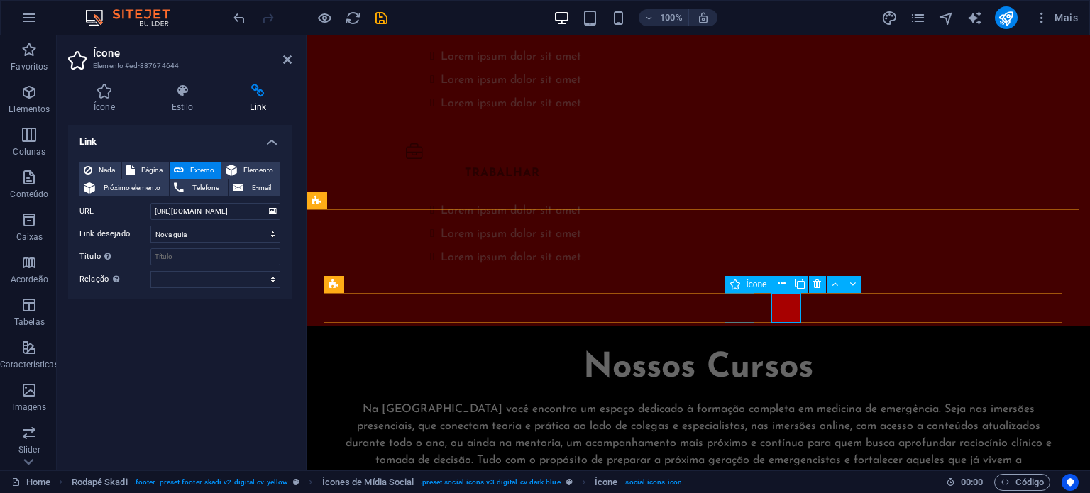
select select "xMidYMid"
select select "px"
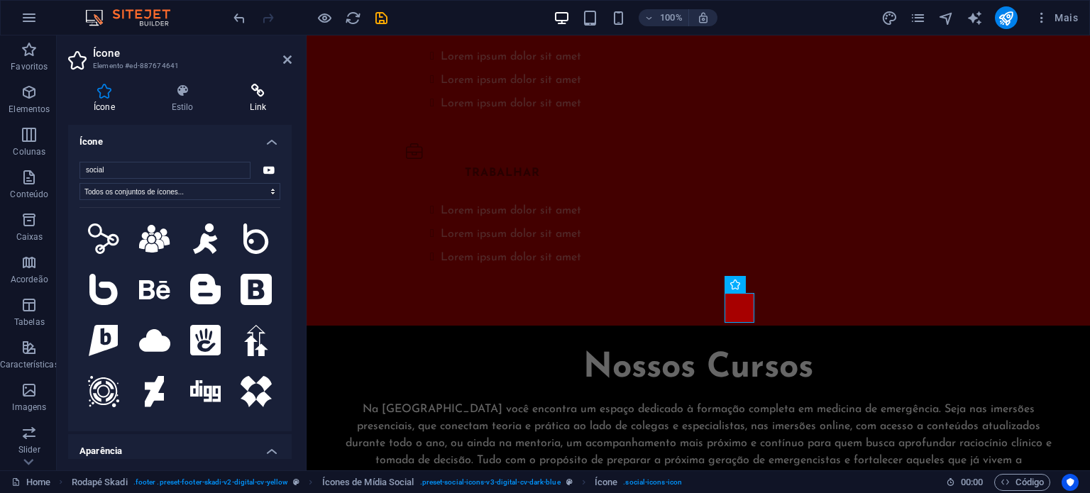
click at [267, 92] on icon at bounding box center [257, 91] width 67 height 14
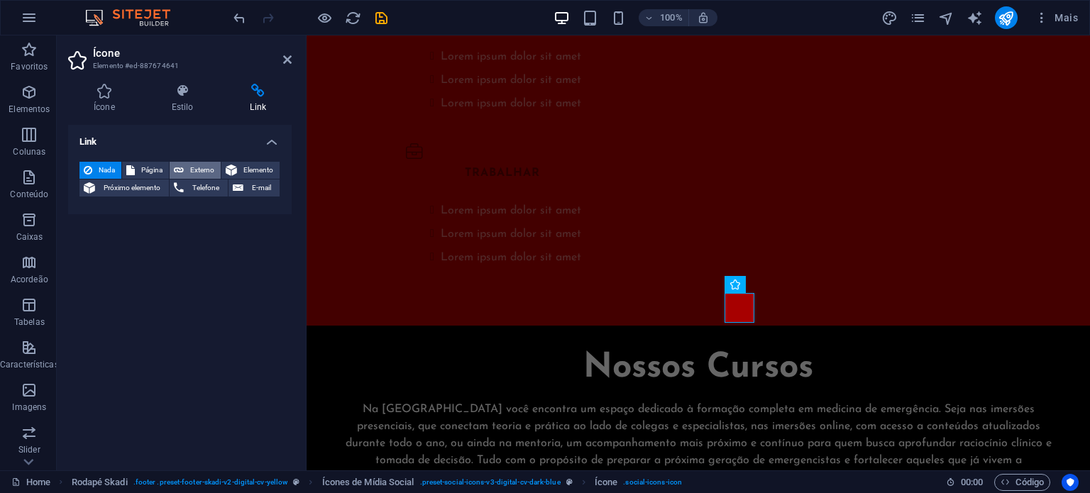
click at [199, 167] on span "Externo" at bounding box center [202, 170] width 28 height 17
select select "blank"
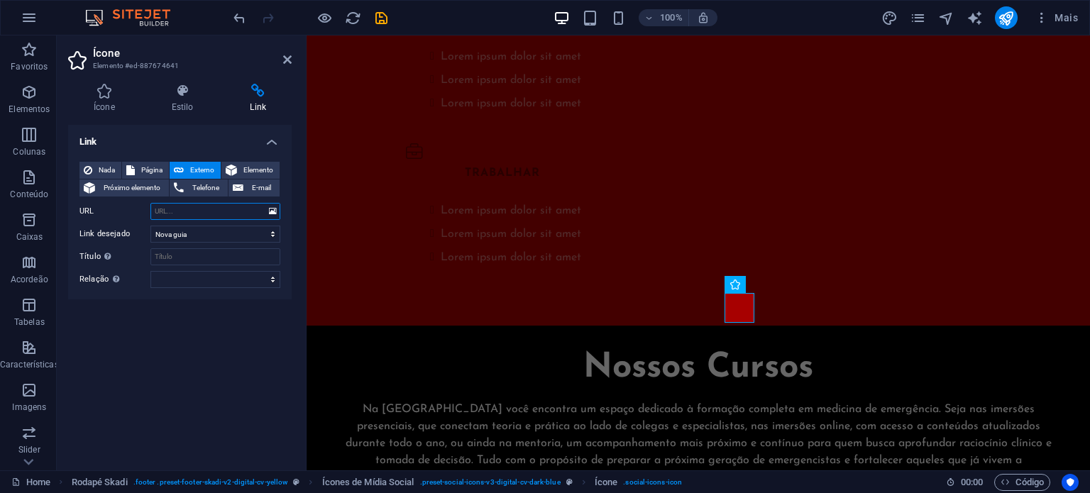
paste input "https://www.youtube.com/@DrRodrigoBrand%C3%A3o"
type input "https://www.youtube.com/@DrRodrigoBrand%C3%A3o"
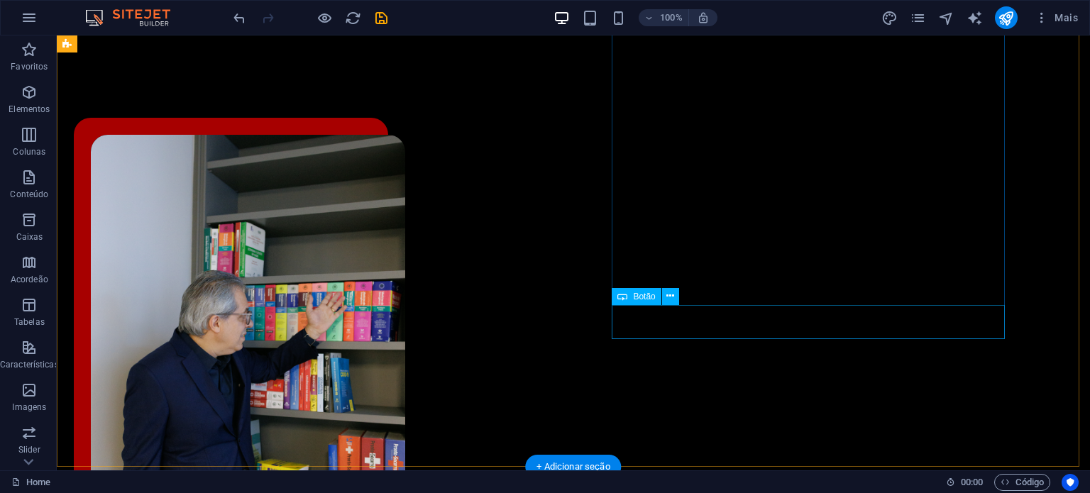
scroll to position [1058, 0]
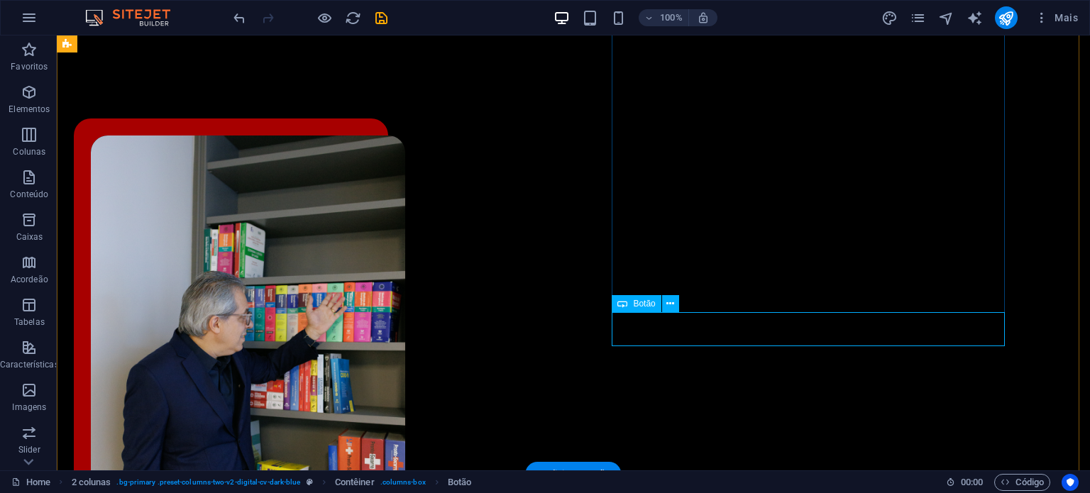
select select "px"
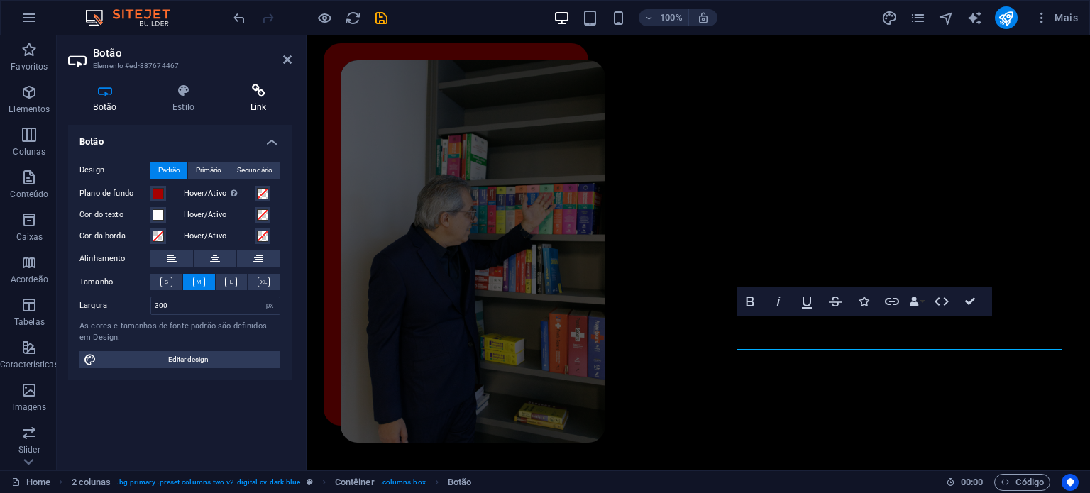
click at [266, 96] on icon at bounding box center [258, 91] width 67 height 14
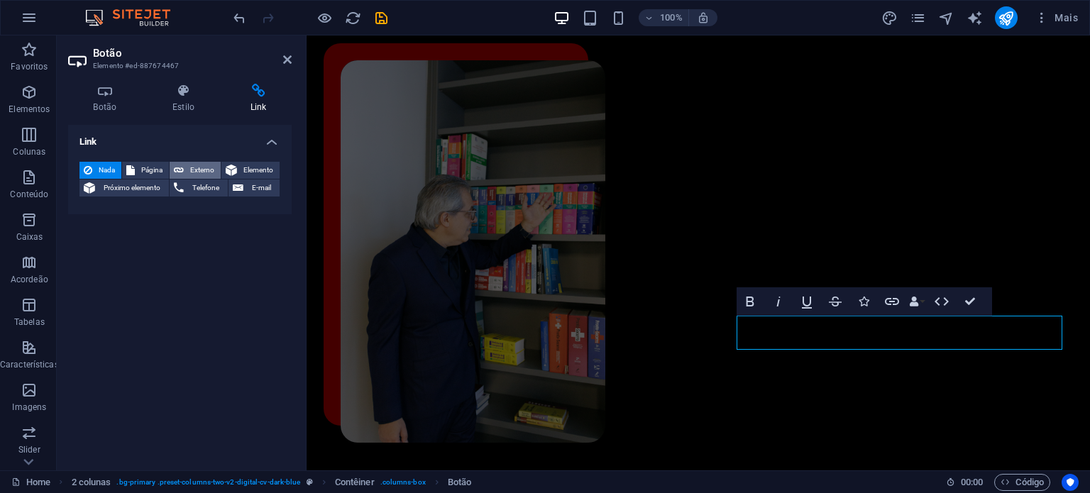
click at [192, 168] on span "Externo" at bounding box center [202, 170] width 28 height 17
select select "blank"
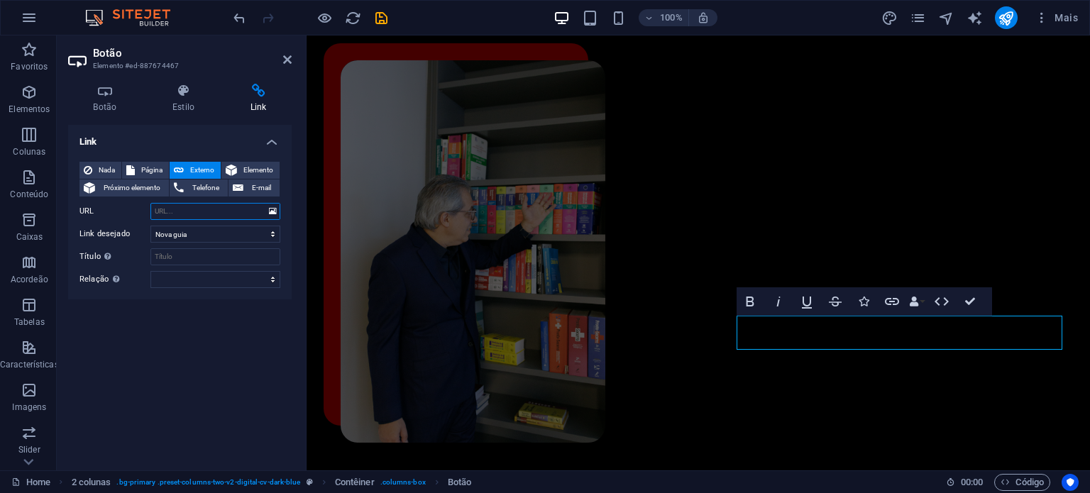
paste input "https://wa.me/5511956508760?text=Vim%20pelo%20site"
type input "https://wa.me/5511956508760?text=Vim%20pelo%20site"
click at [287, 54] on icon at bounding box center [287, 59] width 9 height 11
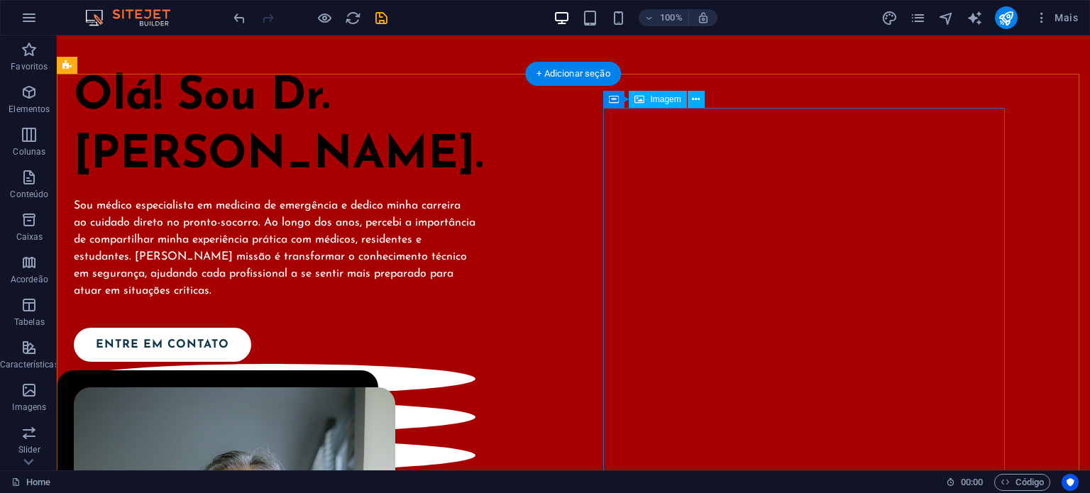
scroll to position [90, 0]
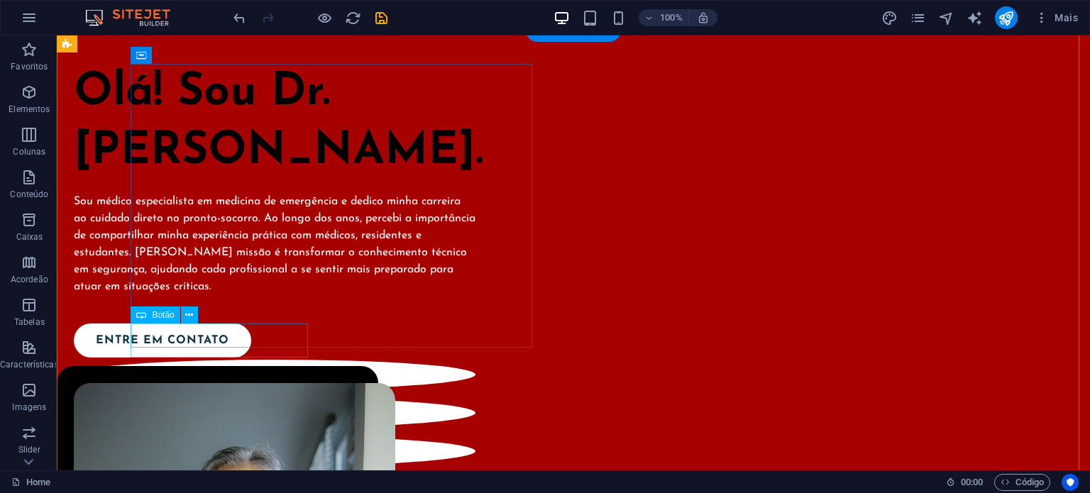
click at [216, 337] on div "Entre em contato" at bounding box center [266, 340] width 384 height 34
select select "px"
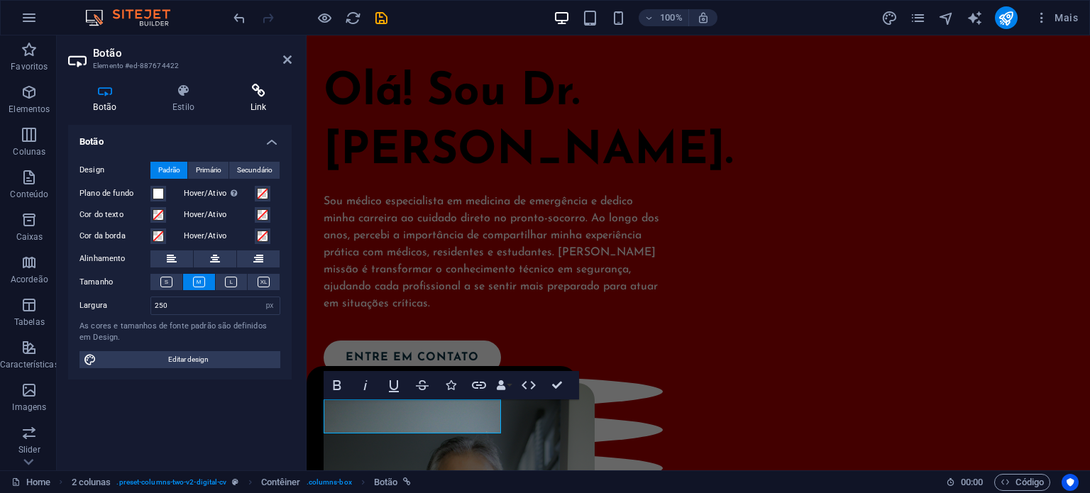
click at [260, 96] on icon at bounding box center [258, 91] width 67 height 14
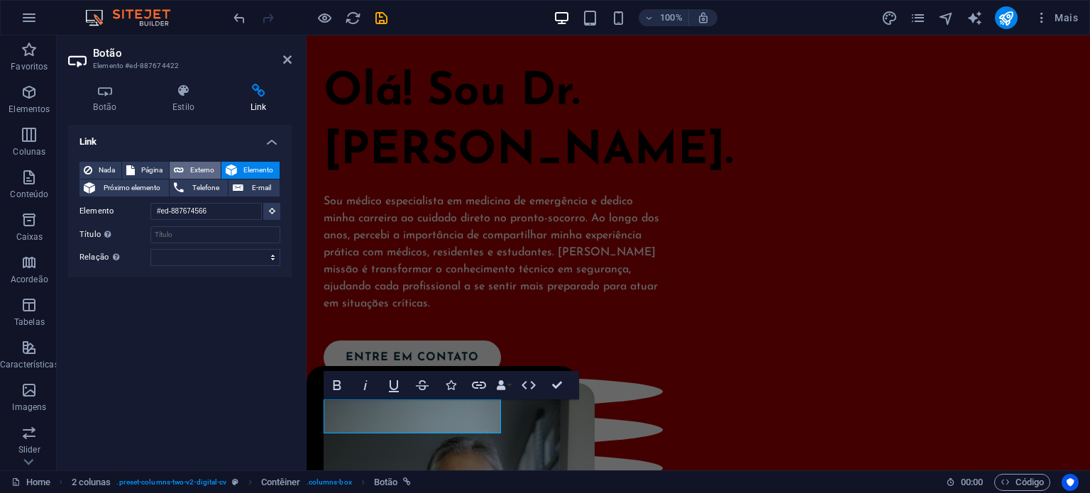
click at [198, 172] on span "Externo" at bounding box center [202, 170] width 28 height 17
select select "blank"
paste input "https://wa.me/5511956508760?text=Vim%20pelo%20site"
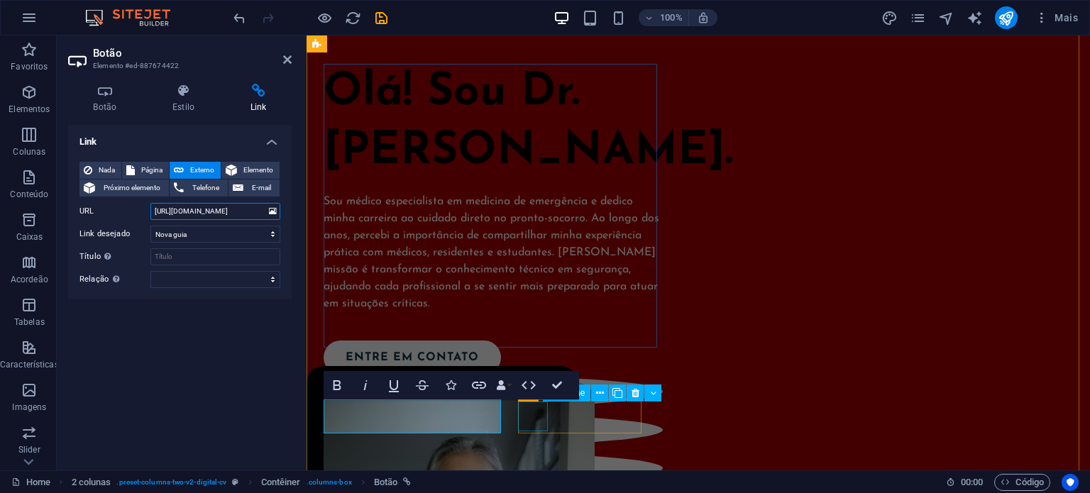
type input "https://wa.me/5511956508760?text=Vim%20pelo%20site"
click at [531, 406] on figure at bounding box center [492, 392] width 339 height 30
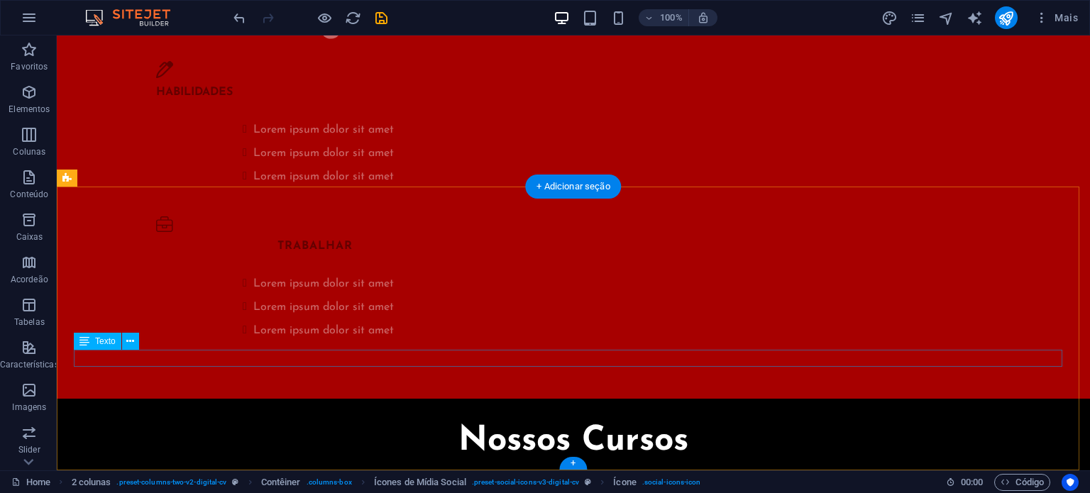
scroll to position [2957, 0]
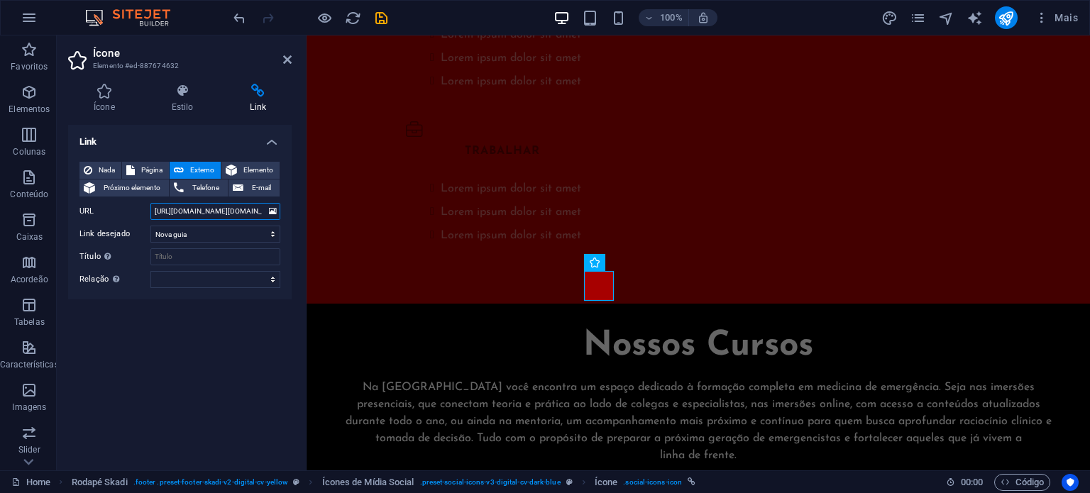
click at [194, 213] on input "https://www.instagram.com/dr.rodrigobrandaoneto/" at bounding box center [215, 211] width 130 height 17
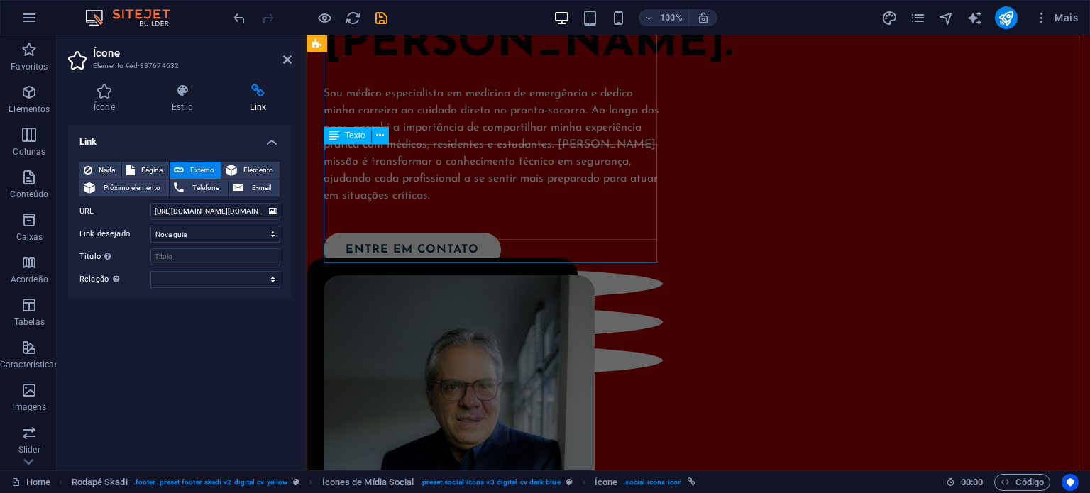
scroll to position [228, 0]
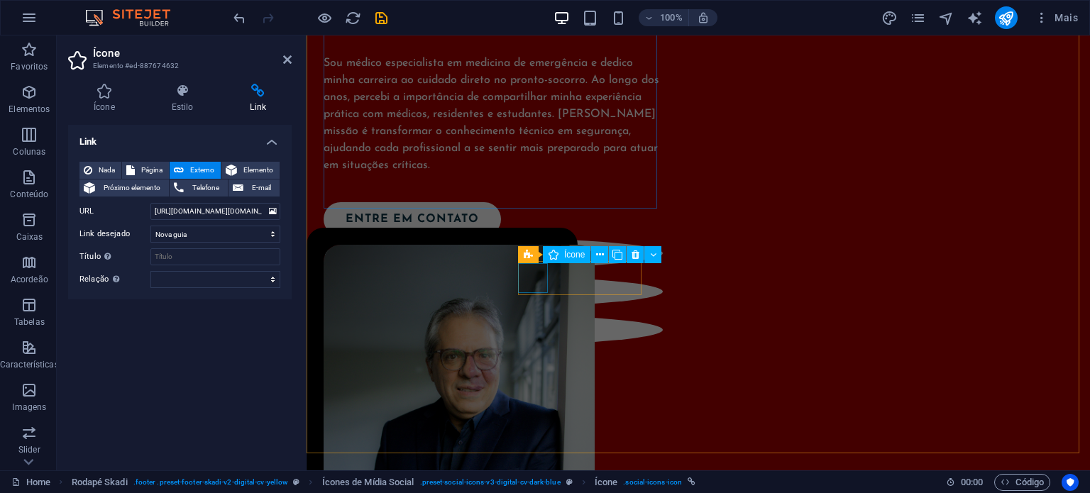
click at [525, 268] on figure at bounding box center [492, 253] width 339 height 30
select select "xMidYMid"
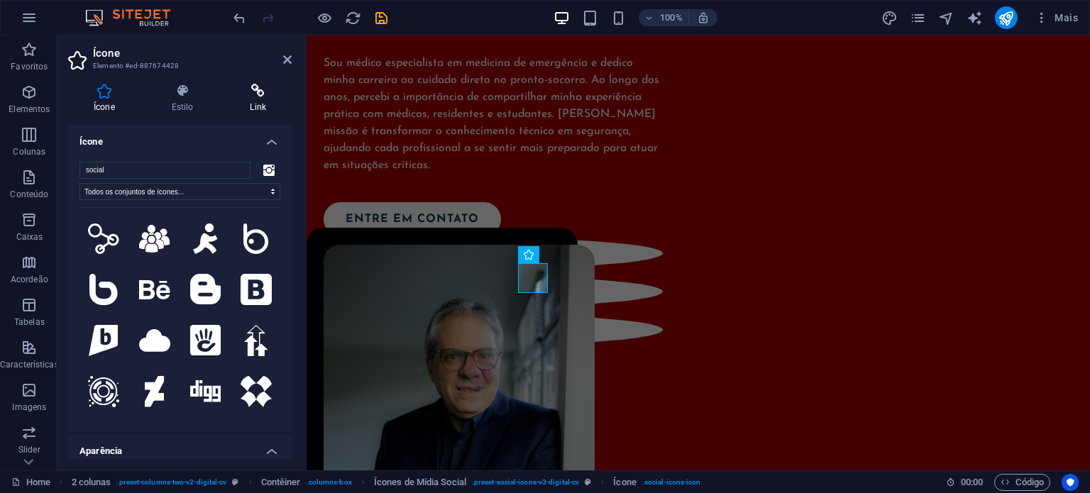
click at [245, 99] on h4 "Link" at bounding box center [257, 99] width 67 height 30
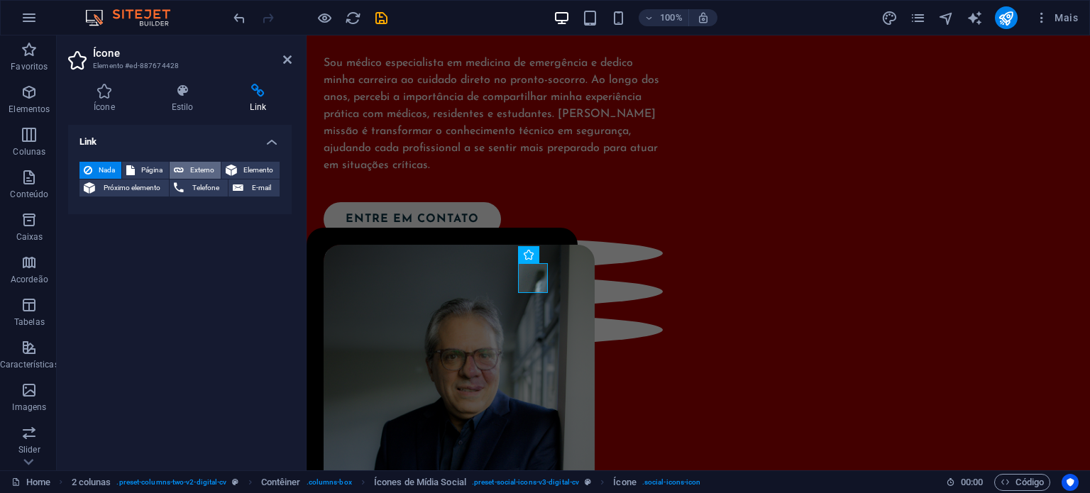
click at [199, 174] on span "Externo" at bounding box center [202, 170] width 28 height 17
select select "blank"
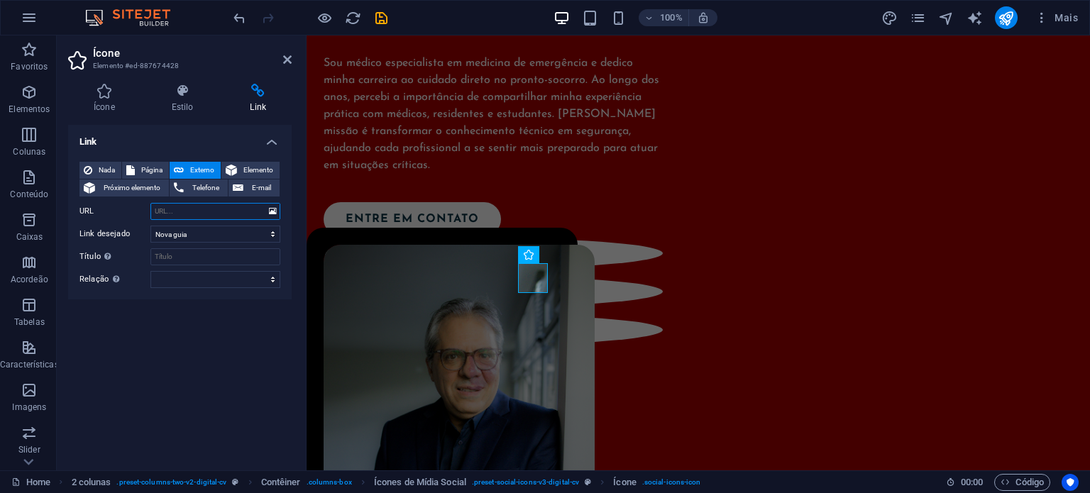
paste input "https://www.instagram.com/dr.rodrigobrandaoneto/"
type input "https://www.instagram.com/dr.rodrigobrandaoneto/"
click at [340, 345] on div "Olá! Sou Dr. Rodrigo Brandão. Sou médico especialista em medicina de emergência…" at bounding box center [697, 335] width 783 height 888
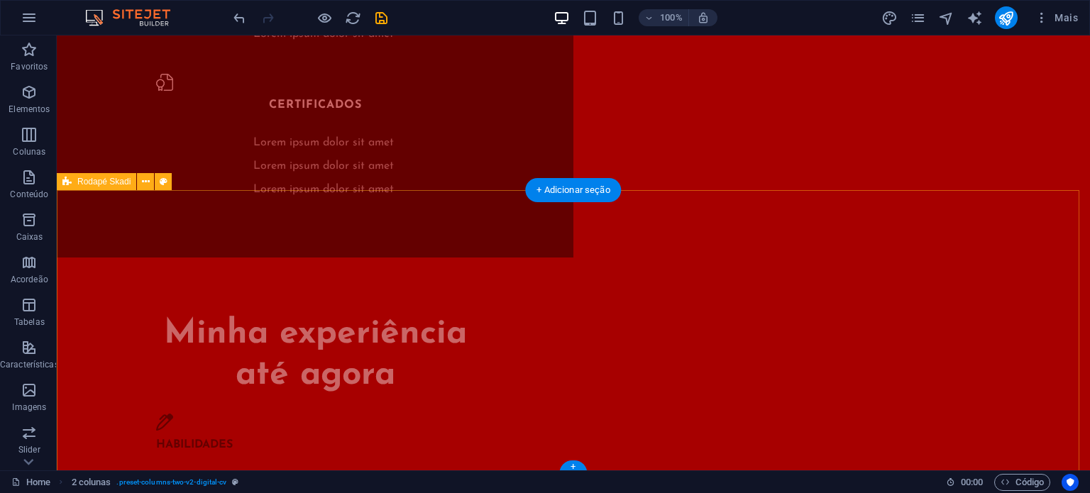
scroll to position [2957, 0]
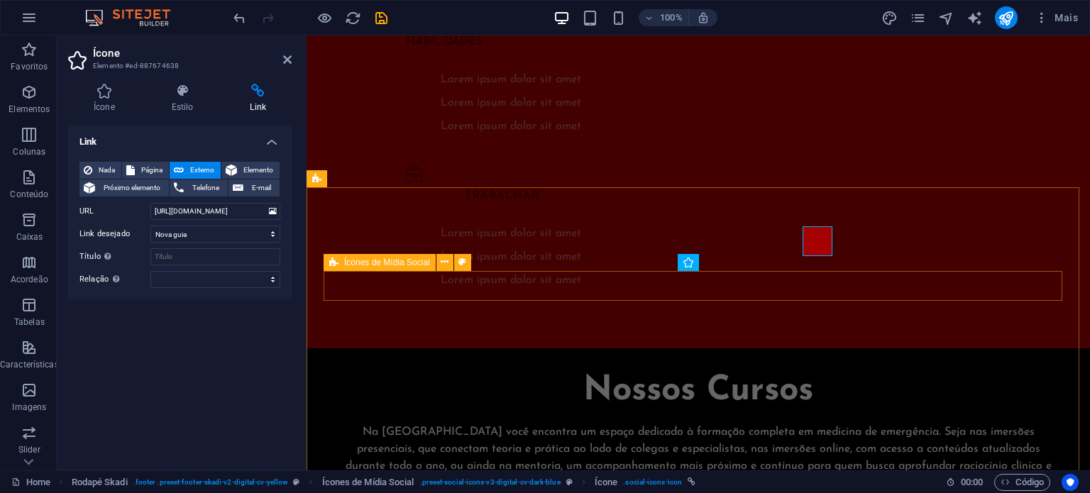
scroll to position [3001, 0]
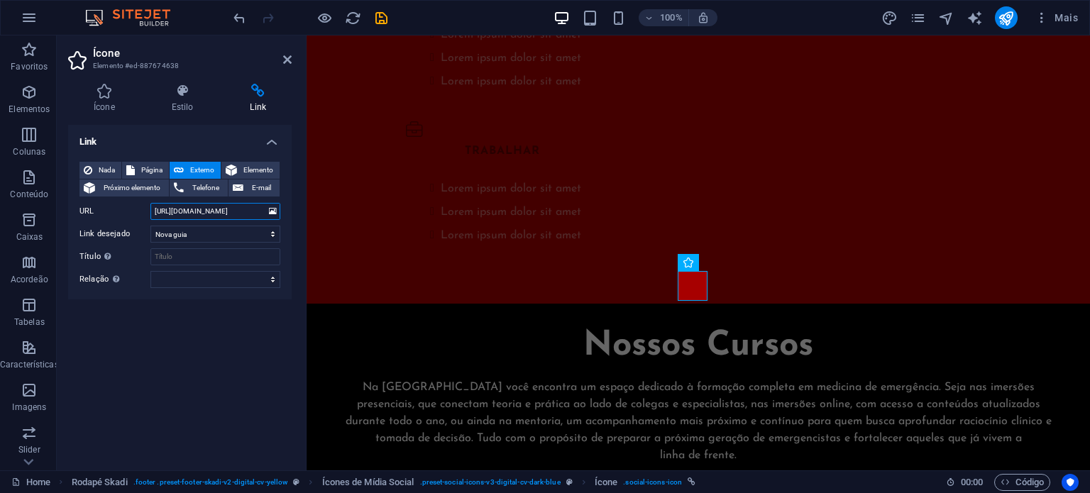
click at [199, 215] on input "https://www.facebook.com/BrandaoAcademy?locale=pt_BR" at bounding box center [215, 211] width 130 height 17
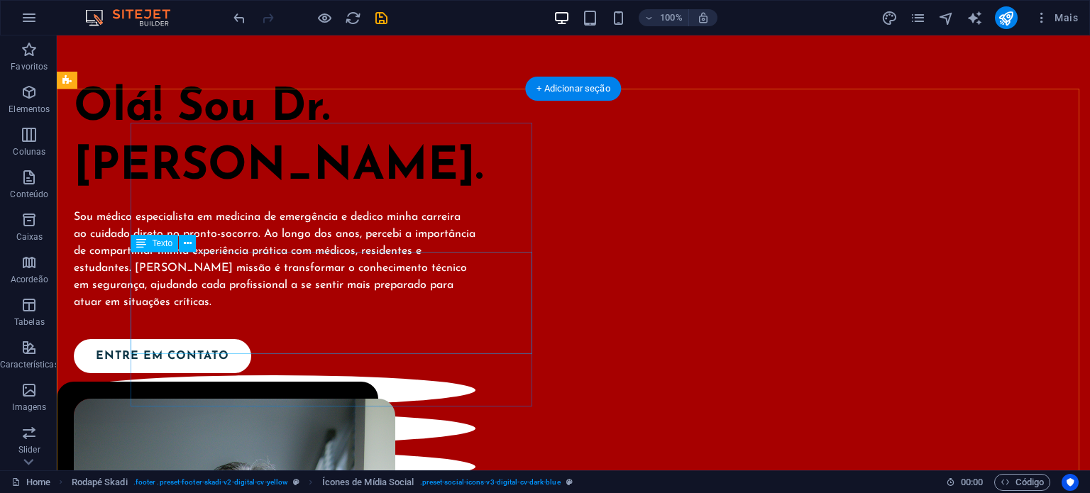
scroll to position [0, 0]
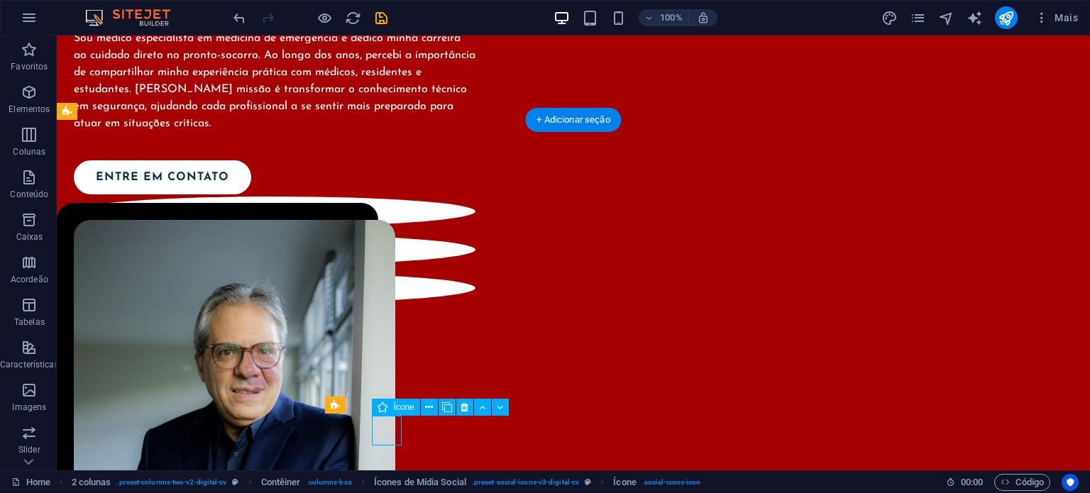
select select "xMidYMid"
select select "px"
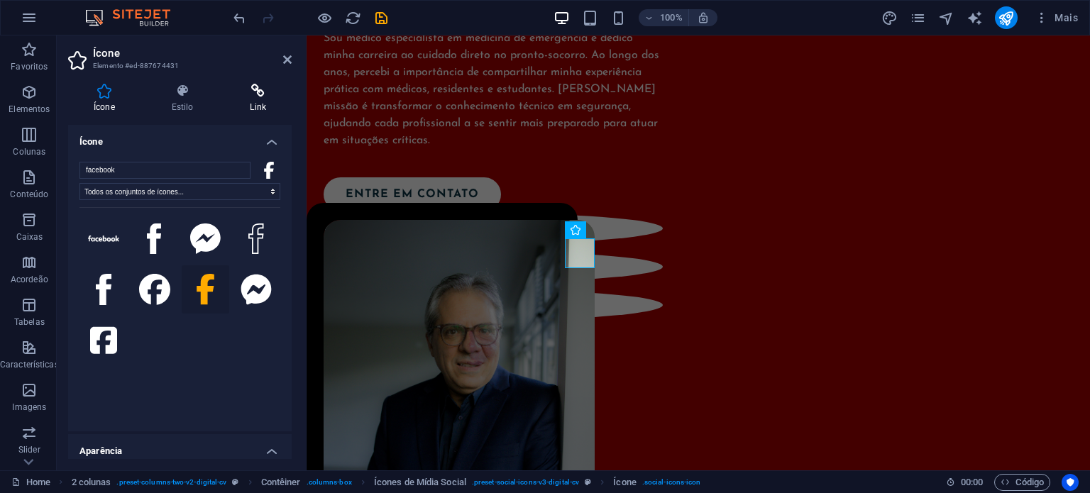
click at [237, 103] on h4 "Link" at bounding box center [257, 99] width 67 height 30
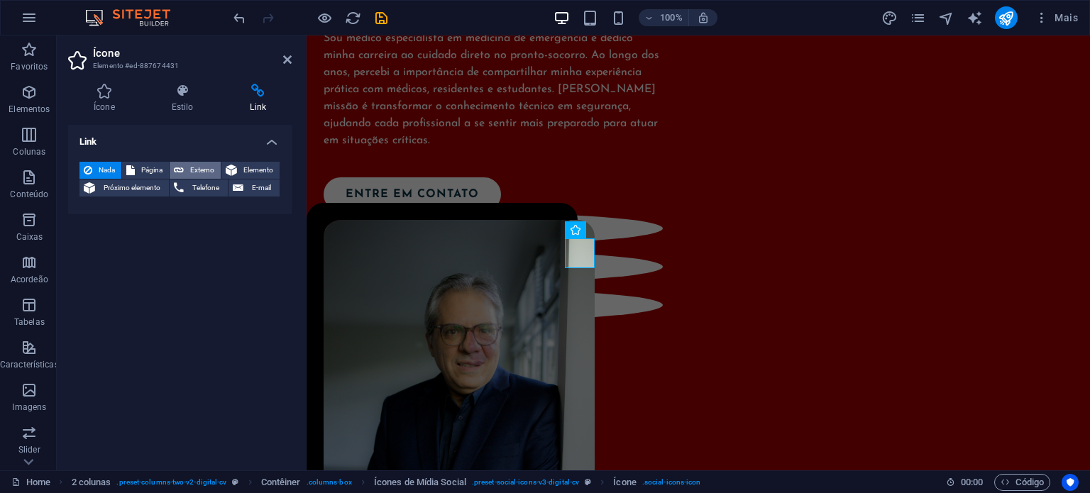
click at [199, 167] on span "Externo" at bounding box center [202, 170] width 28 height 17
select select "blank"
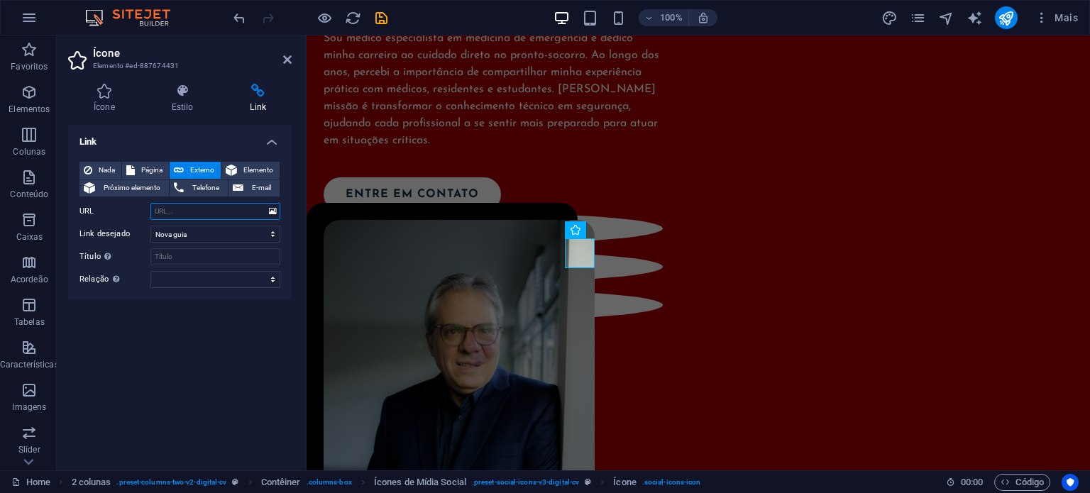
paste input "https://www.facebook.com/BrandaoAcademy?locale=pt_BR"
type input "https://www.facebook.com/BrandaoAcademy?locale=pt_BR"
click at [380, 348] on div "Olá! Sou Dr. Rodrigo Brandão. Sou médico especialista em medicina de emergência…" at bounding box center [697, 311] width 783 height 888
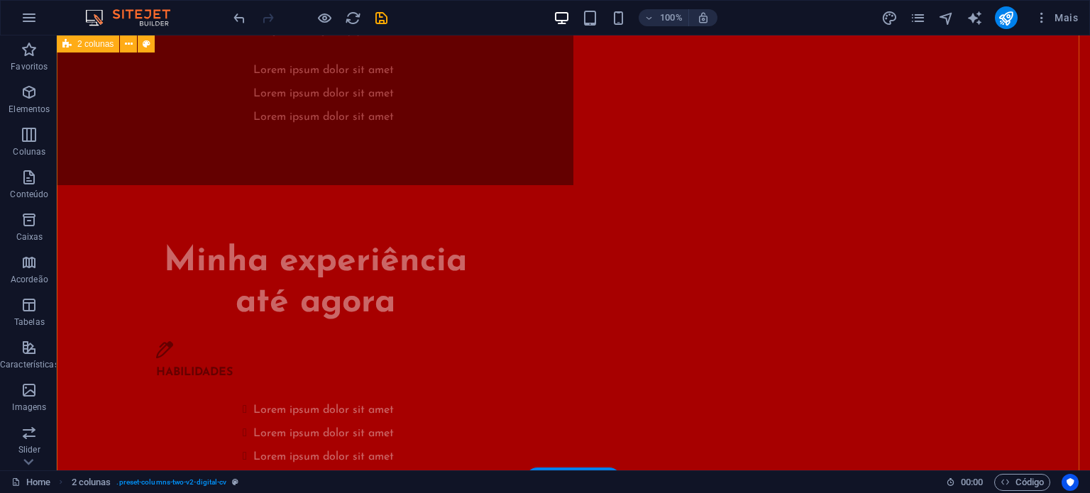
scroll to position [2957, 0]
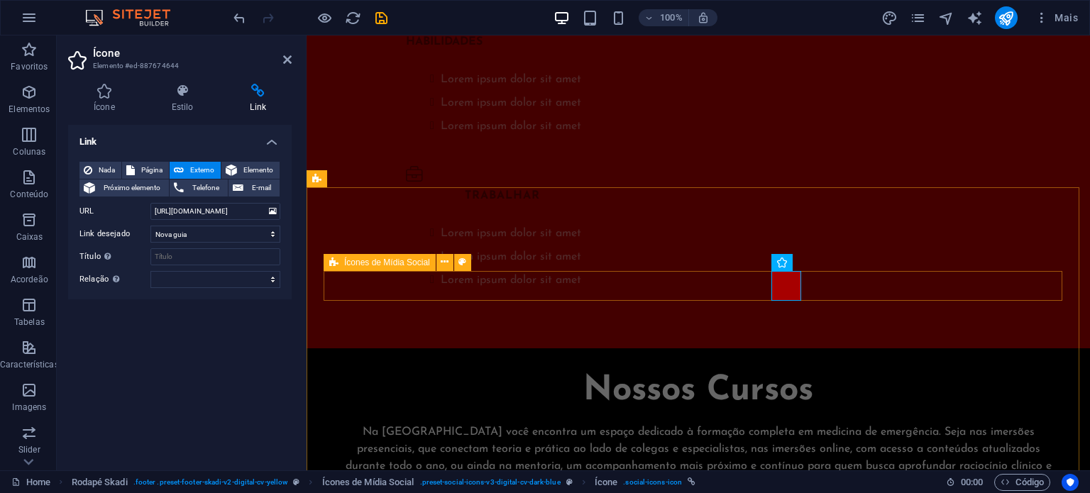
scroll to position [3001, 0]
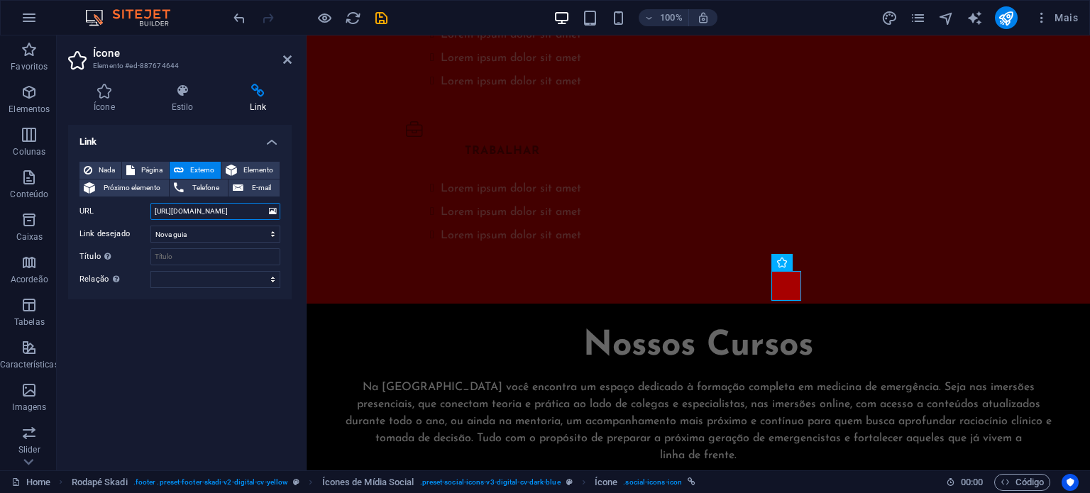
click at [174, 208] on input "https://www.linkedin.com/in/rodrigo-brand%C3%A3o-2415131b/" at bounding box center [215, 211] width 130 height 17
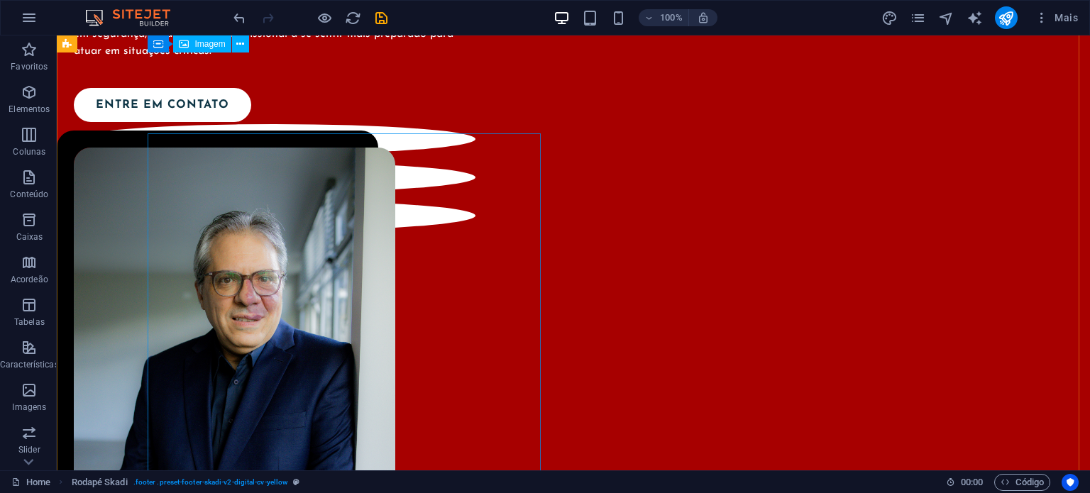
scroll to position [0, 0]
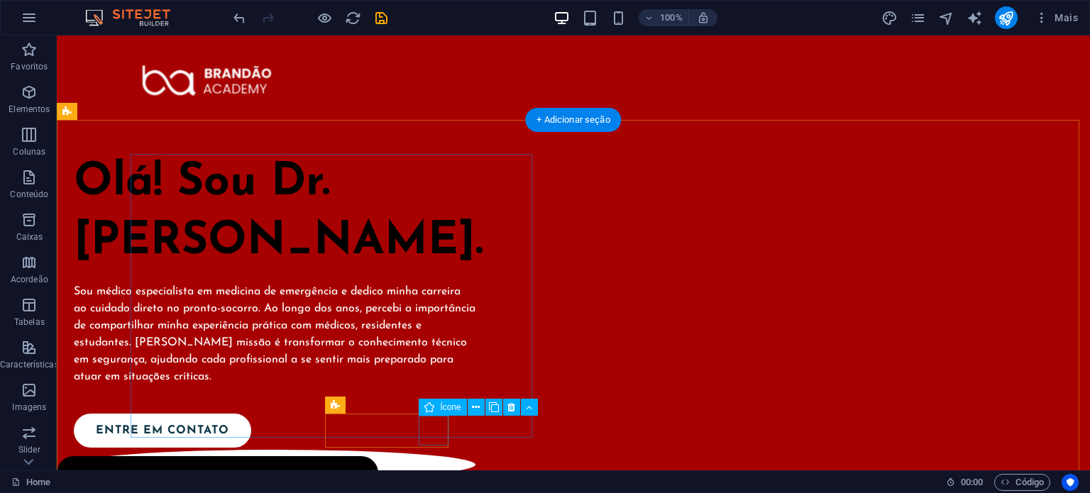
select select "xMidYMid"
select select "px"
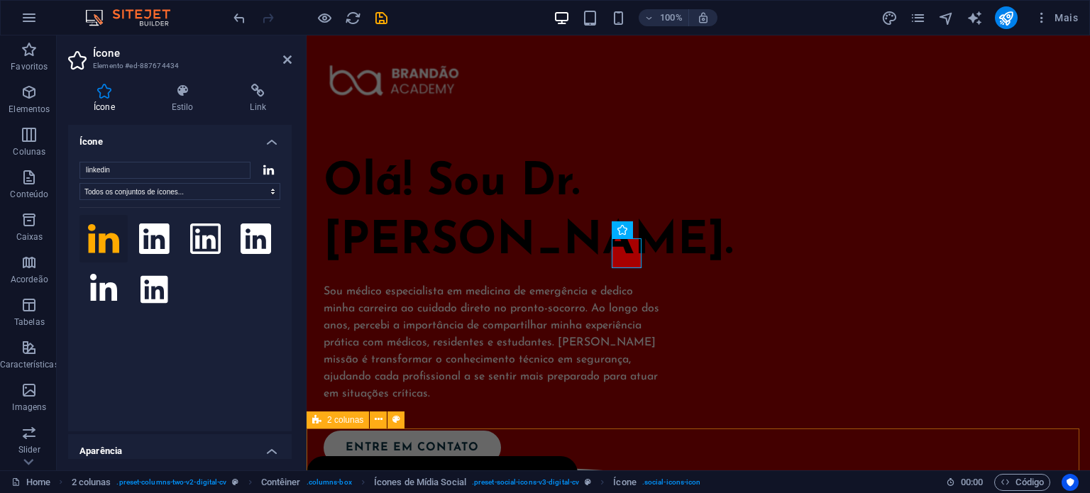
scroll to position [253, 0]
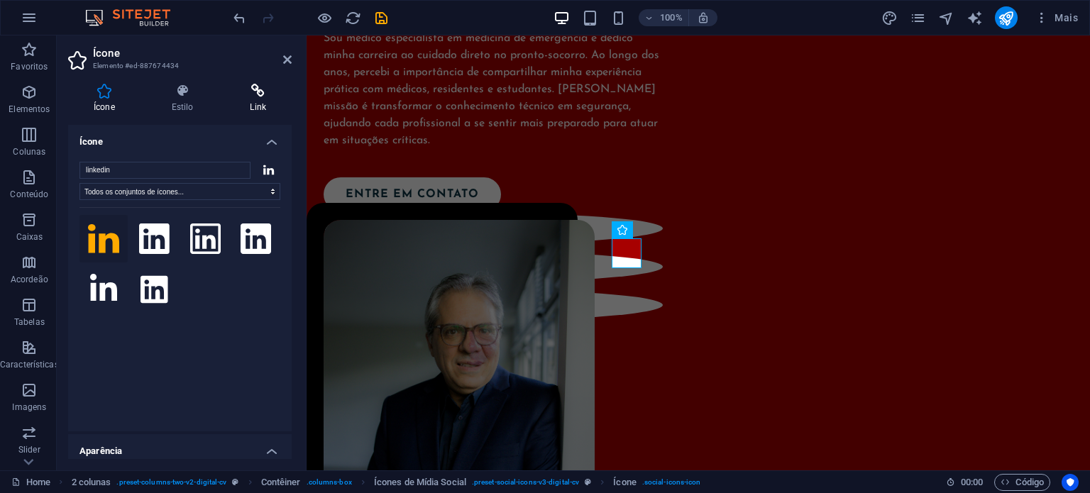
click at [255, 104] on h4 "Link" at bounding box center [257, 99] width 67 height 30
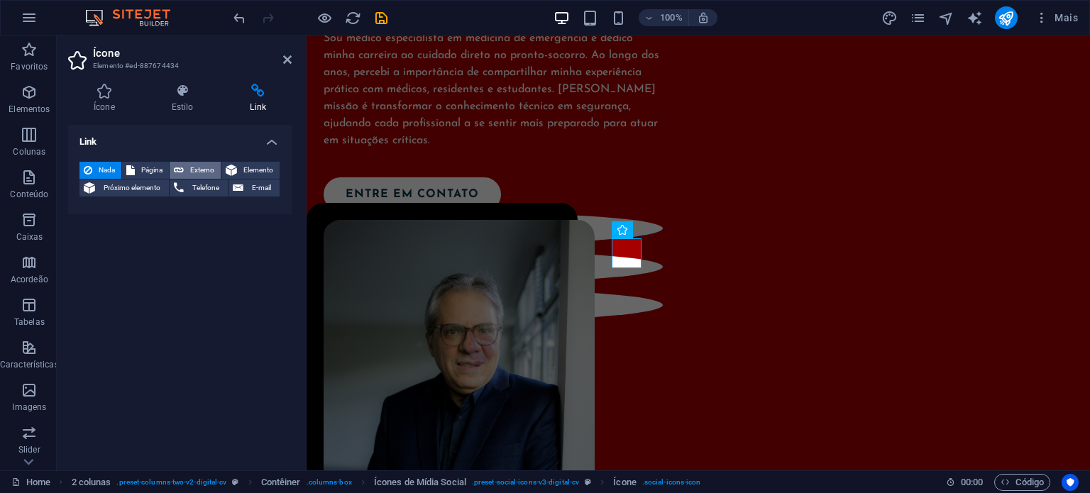
click at [182, 164] on icon at bounding box center [179, 170] width 10 height 17
select select "blank"
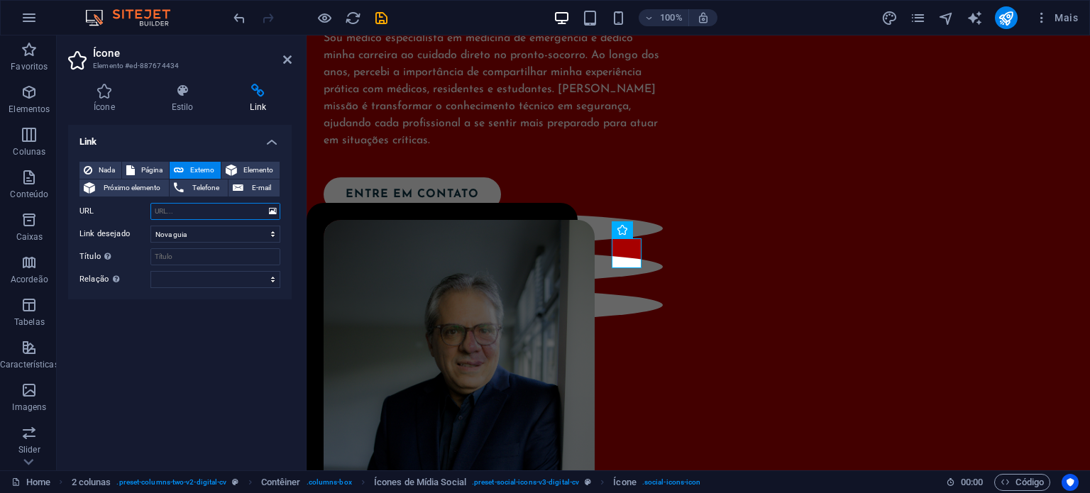
paste input "https://www.linkedin.com/in/rodrigo-brand%C3%A3o-2415131b/"
type input "https://www.linkedin.com/in/rodrigo-brand%C3%A3o-2415131b/"
click at [285, 58] on icon at bounding box center [287, 59] width 9 height 11
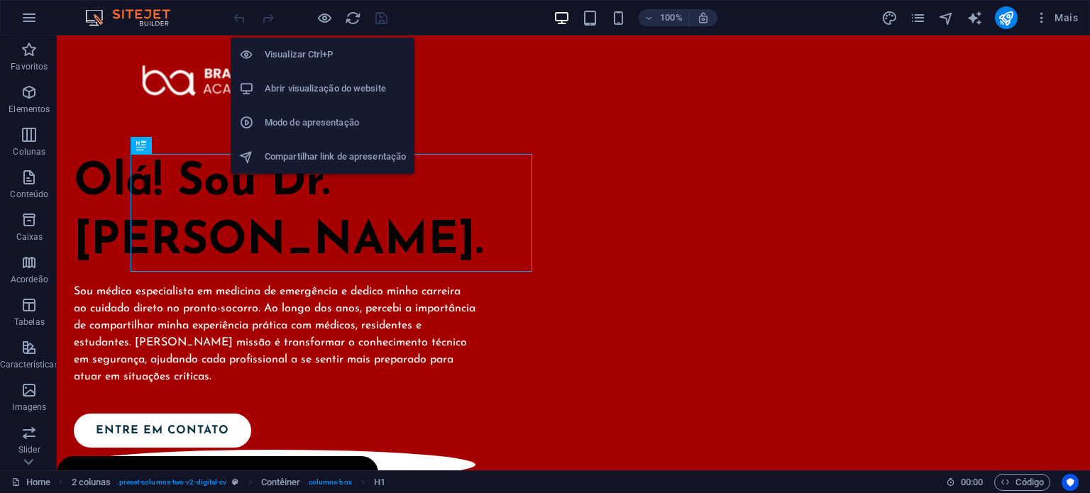
click at [317, 77] on li "Abrir visualização do website" at bounding box center [323, 89] width 184 height 34
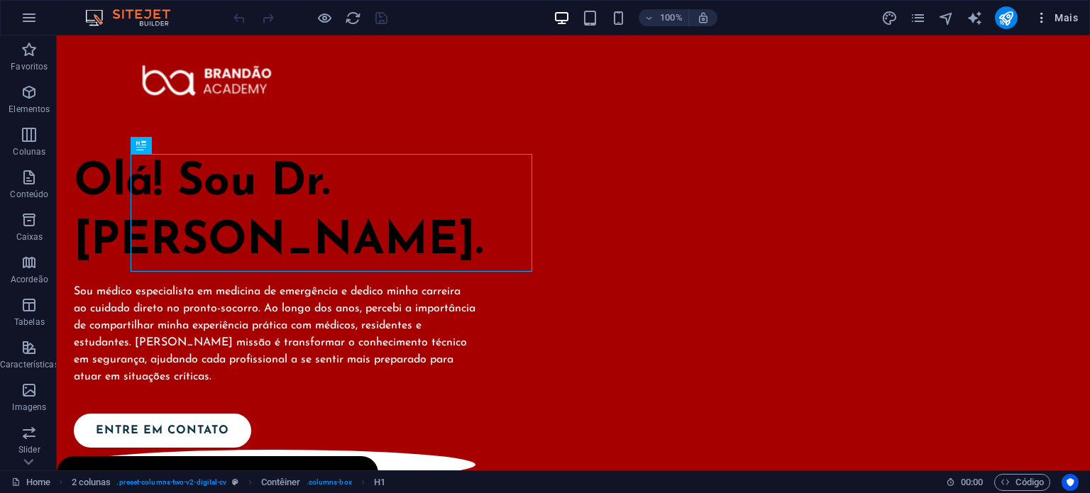
click at [0, 0] on span "Mais" at bounding box center [0, 0] width 0 height 0
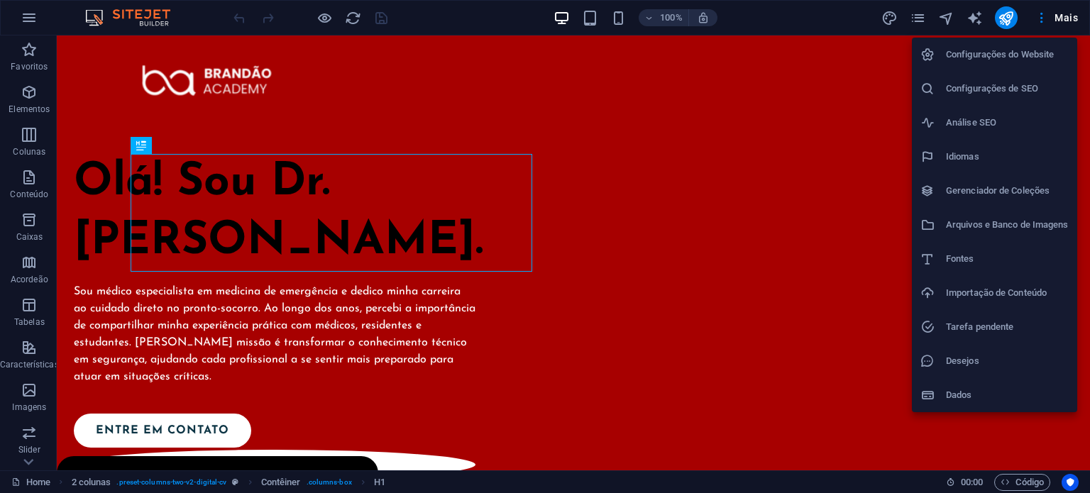
click at [954, 62] on h6 "Configurações do Website" at bounding box center [1007, 54] width 123 height 17
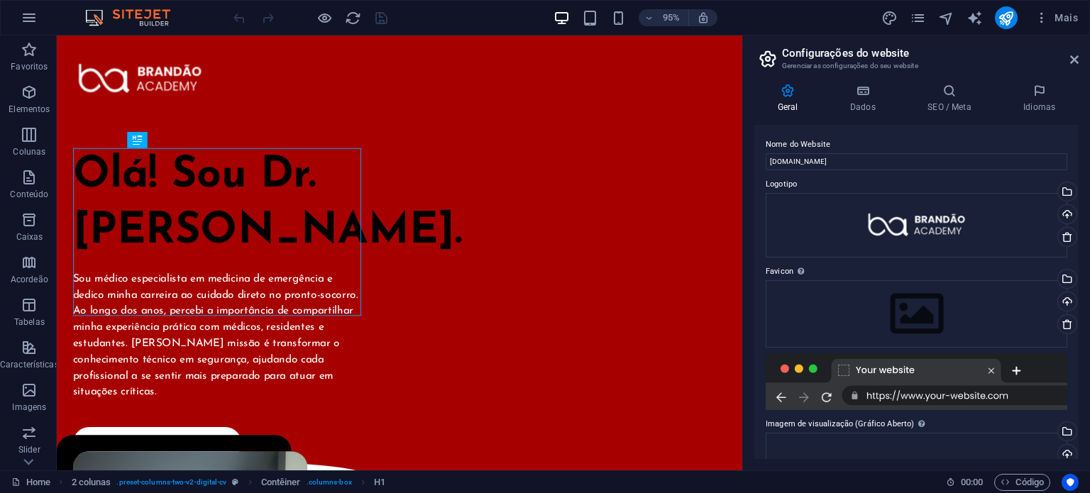
click at [926, 401] on div at bounding box center [915, 381] width 301 height 57
click at [868, 105] on h4 "Dados" at bounding box center [864, 99] width 77 height 30
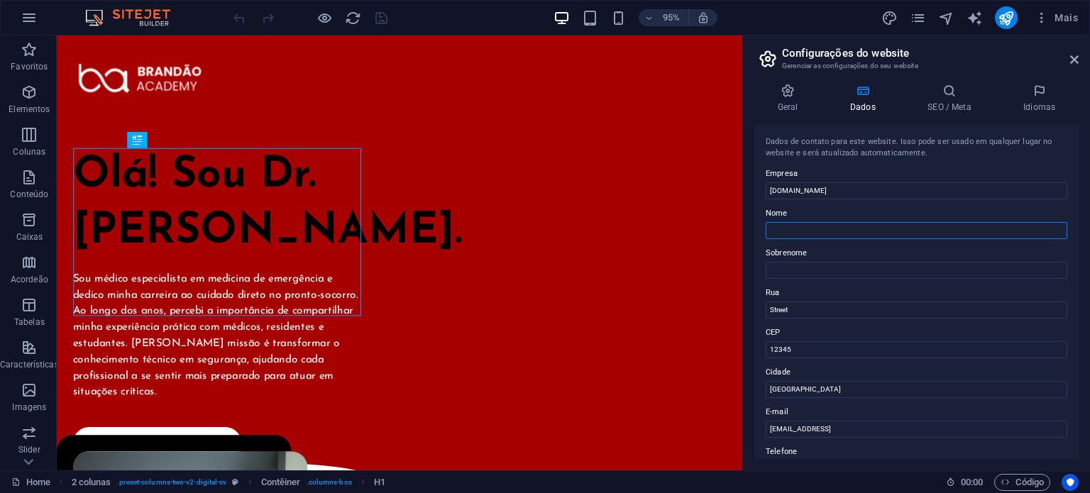
click at [822, 223] on input "Nome" at bounding box center [915, 230] width 301 height 17
type input "brandao"
click at [793, 260] on label "Sobrenome" at bounding box center [915, 253] width 301 height 17
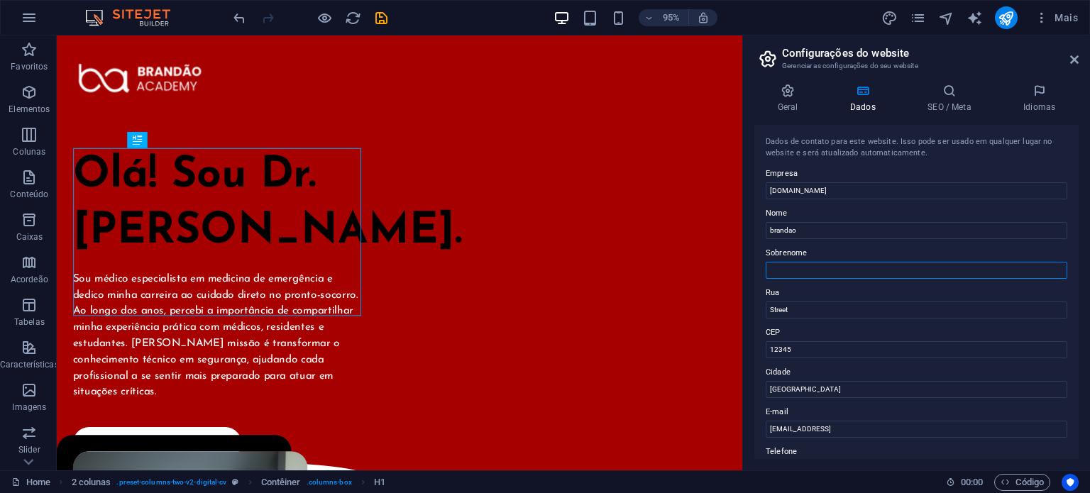
click at [793, 262] on input "Sobrenome" at bounding box center [915, 270] width 301 height 17
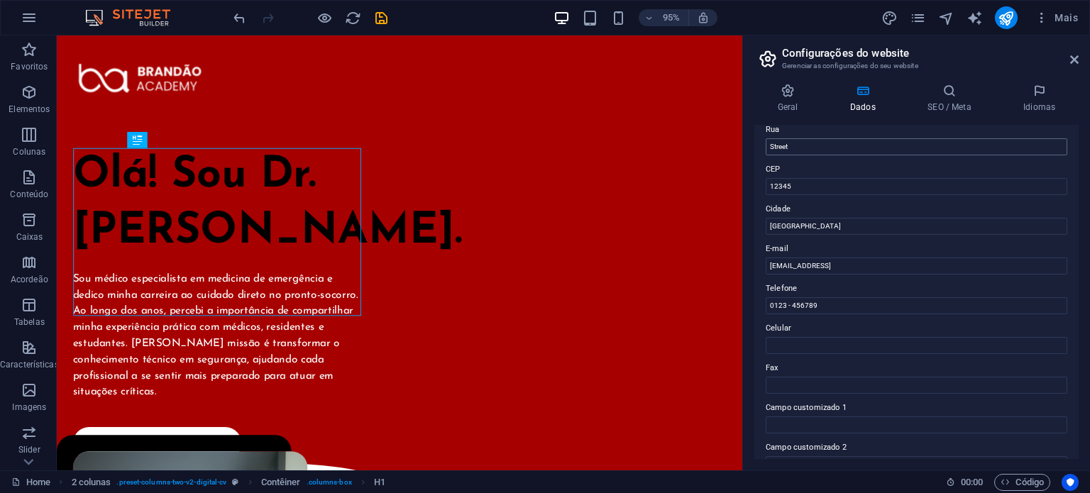
scroll to position [221, 0]
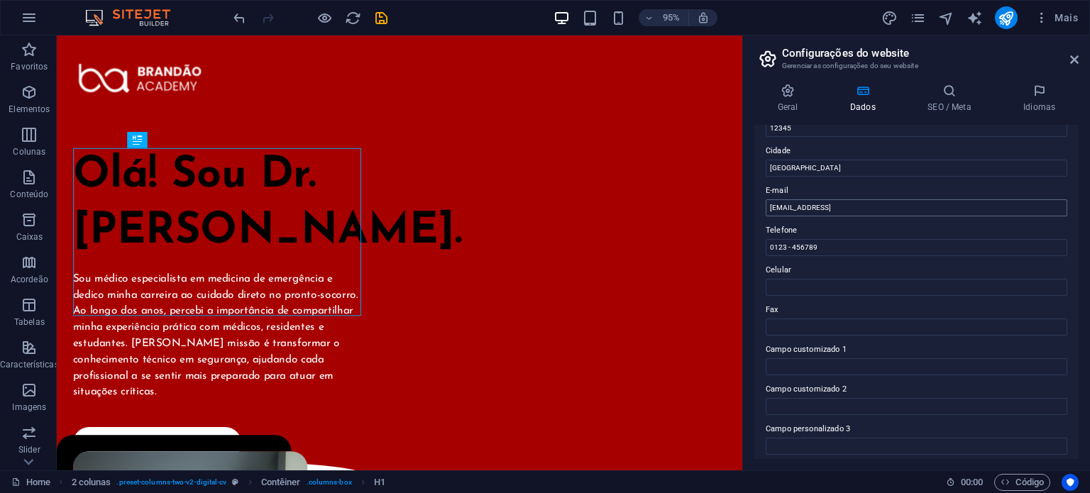
type input "academy"
click at [945, 206] on input "[EMAIL_ADDRESS]" at bounding box center [915, 207] width 301 height 17
type input "c"
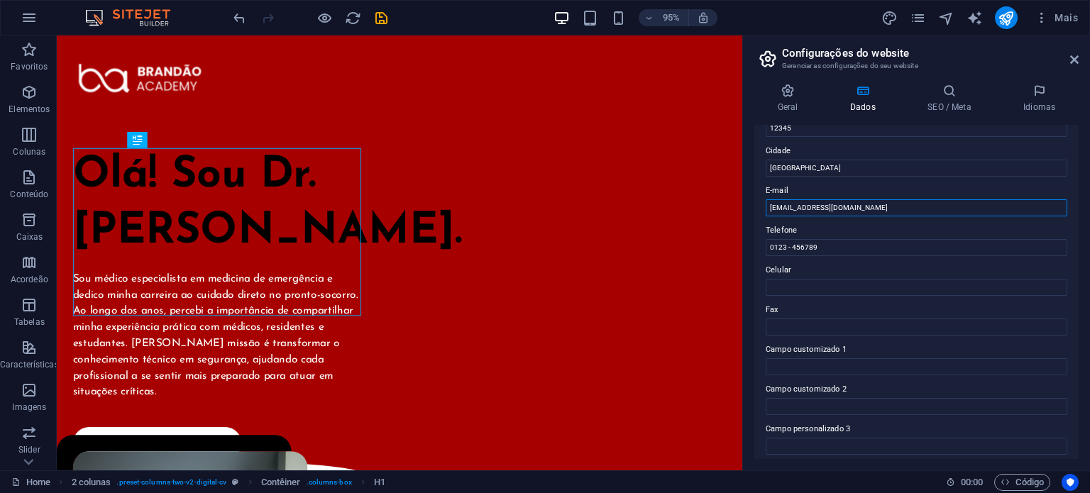
scroll to position [346, 0]
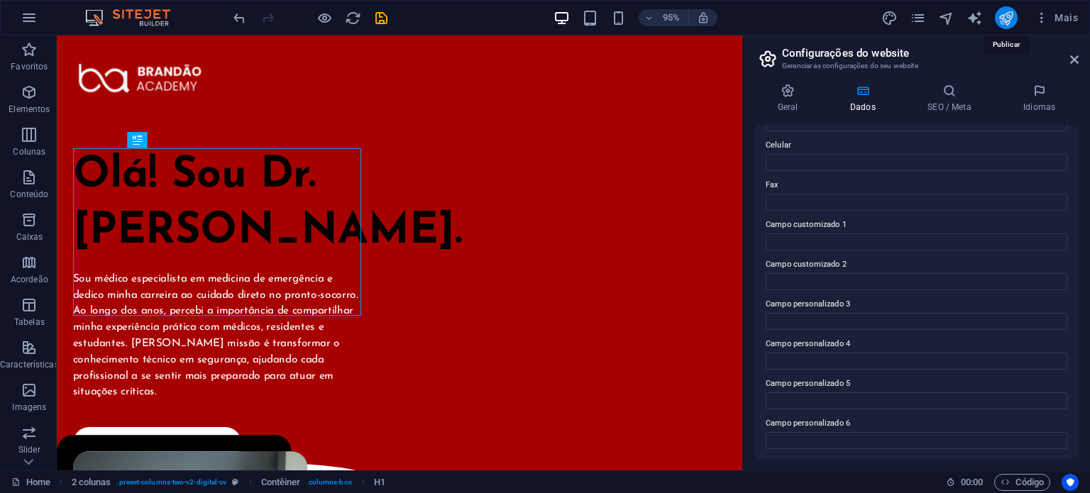
type input "[EMAIL_ADDRESS][DOMAIN_NAME]"
click at [996, 15] on button "publish" at bounding box center [1006, 17] width 23 height 23
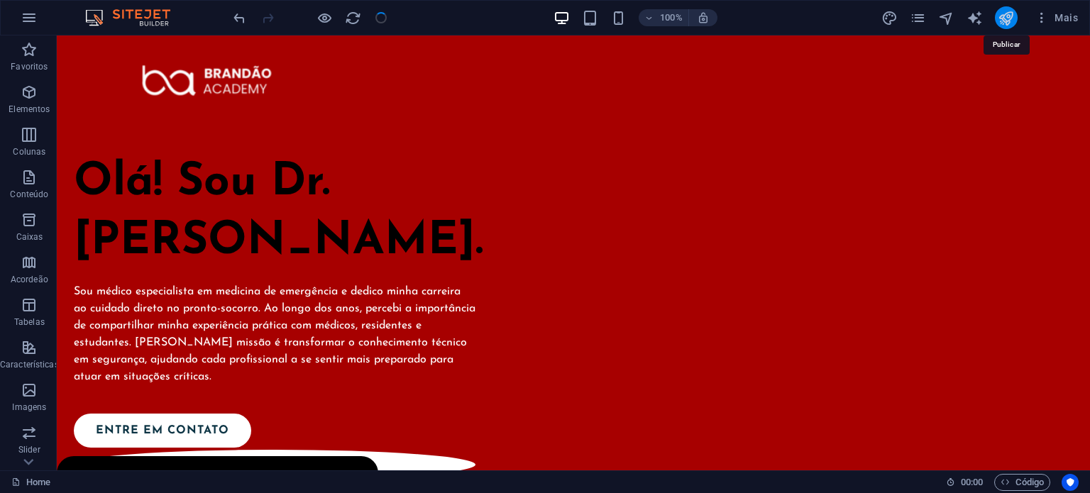
click at [1005, 12] on icon "publish" at bounding box center [1005, 18] width 16 height 16
